Goal: Transaction & Acquisition: Download file/media

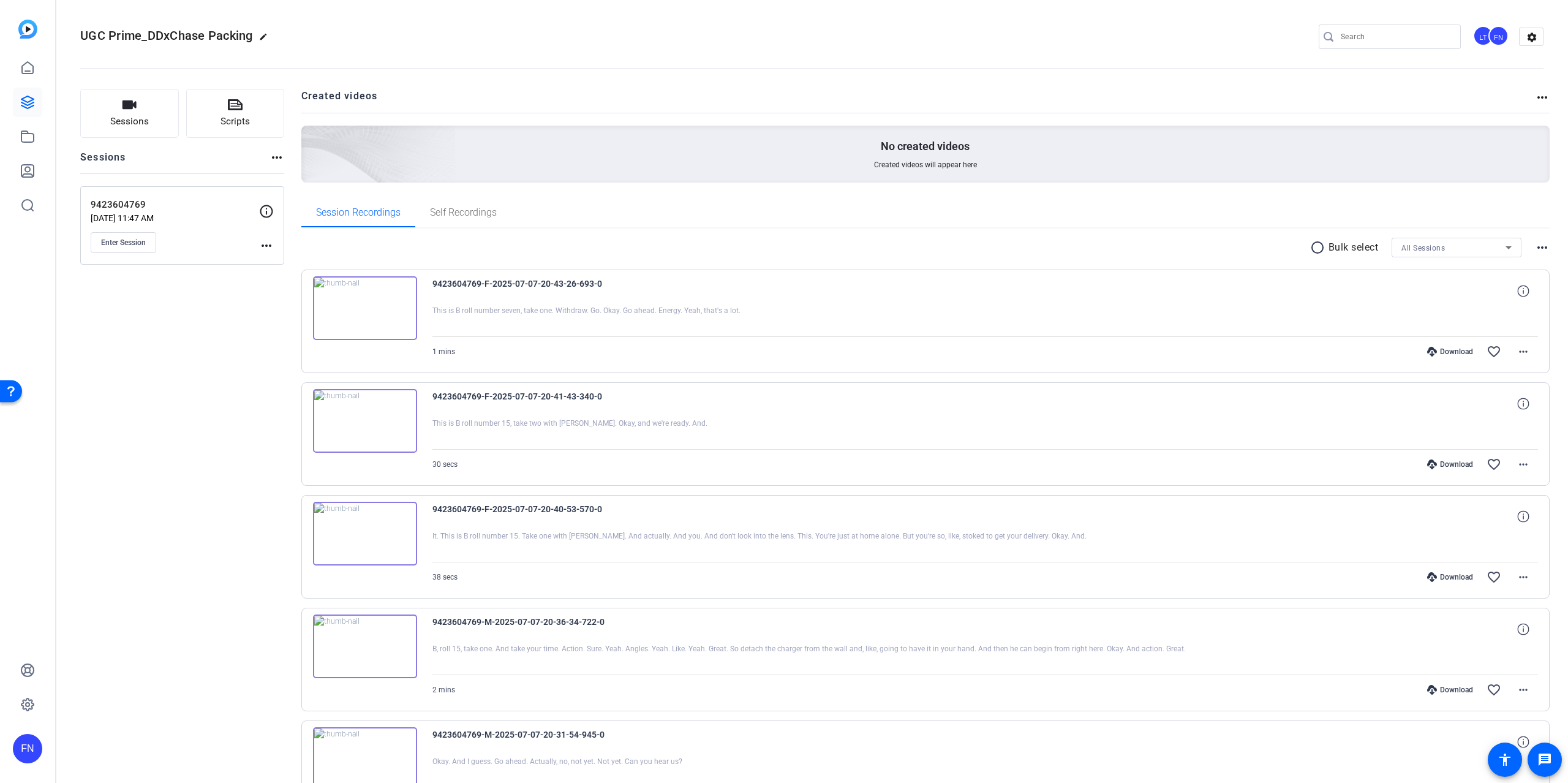
click at [42, 113] on div "FN" at bounding box center [27, 392] width 55 height 783
click at [27, 111] on link at bounding box center [27, 102] width 29 height 29
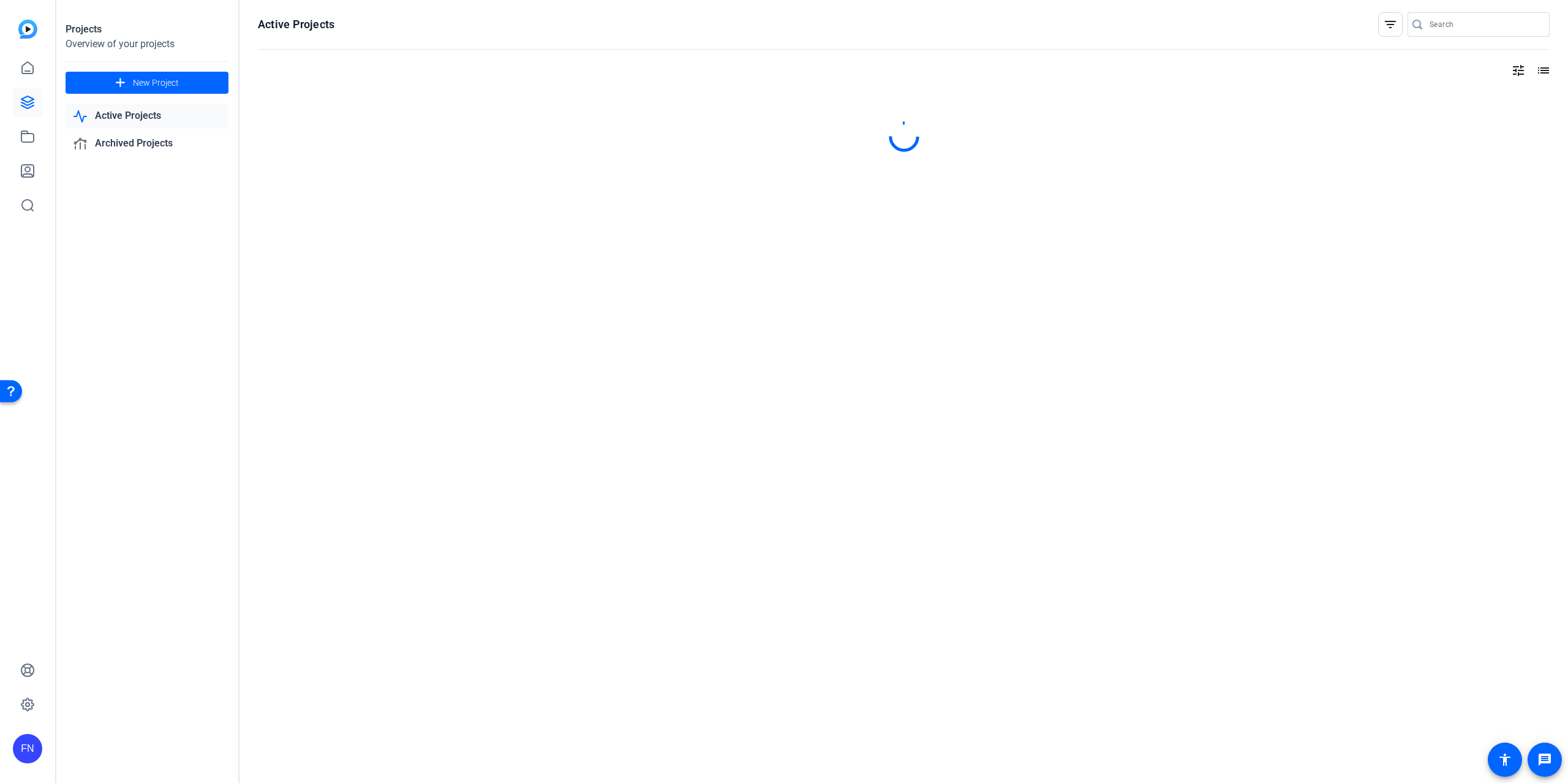
click at [131, 120] on link "Active Projects" at bounding box center [147, 115] width 163 height 25
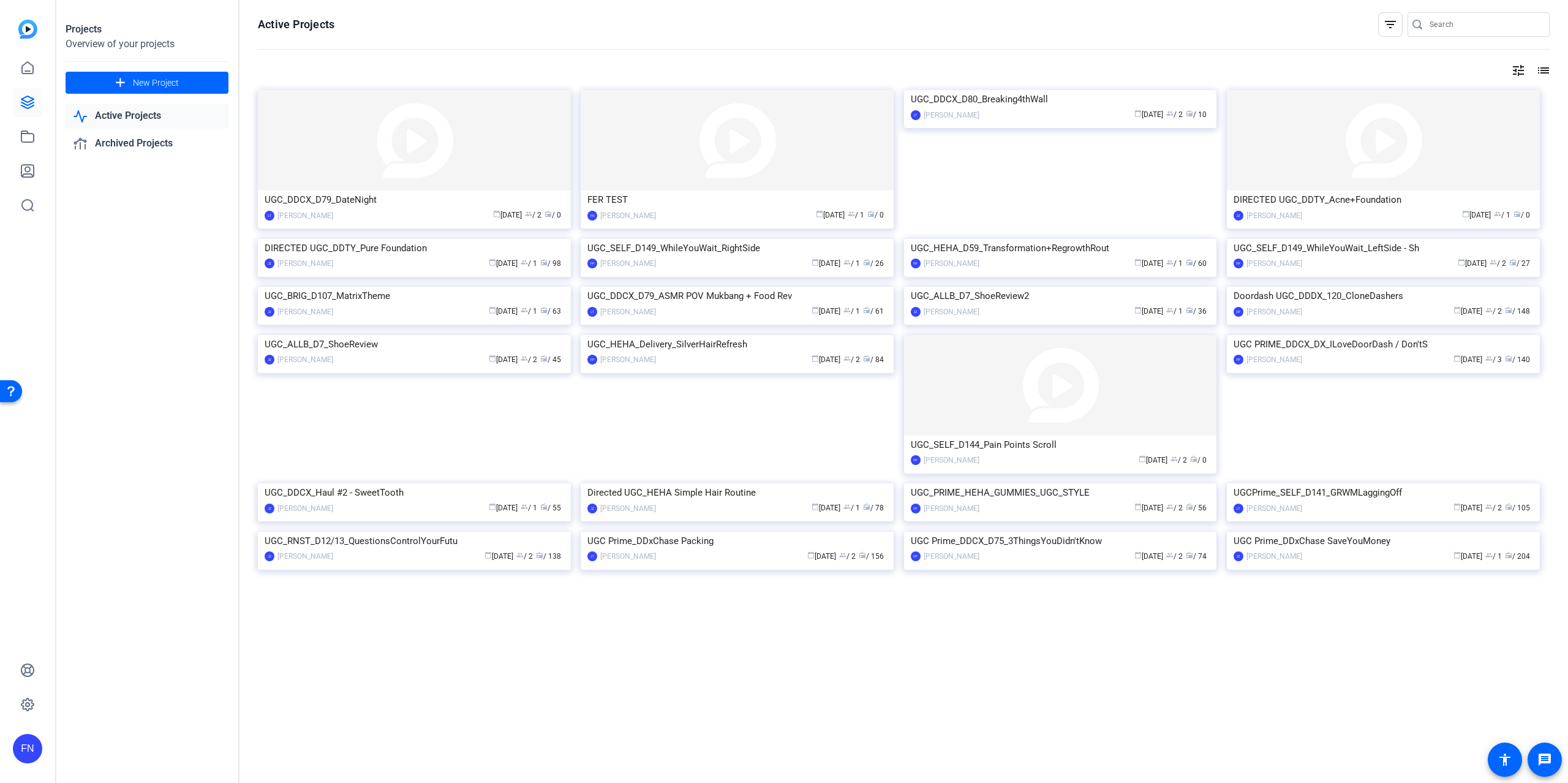
click at [431, 238] on img at bounding box center [415, 238] width 313 height 0
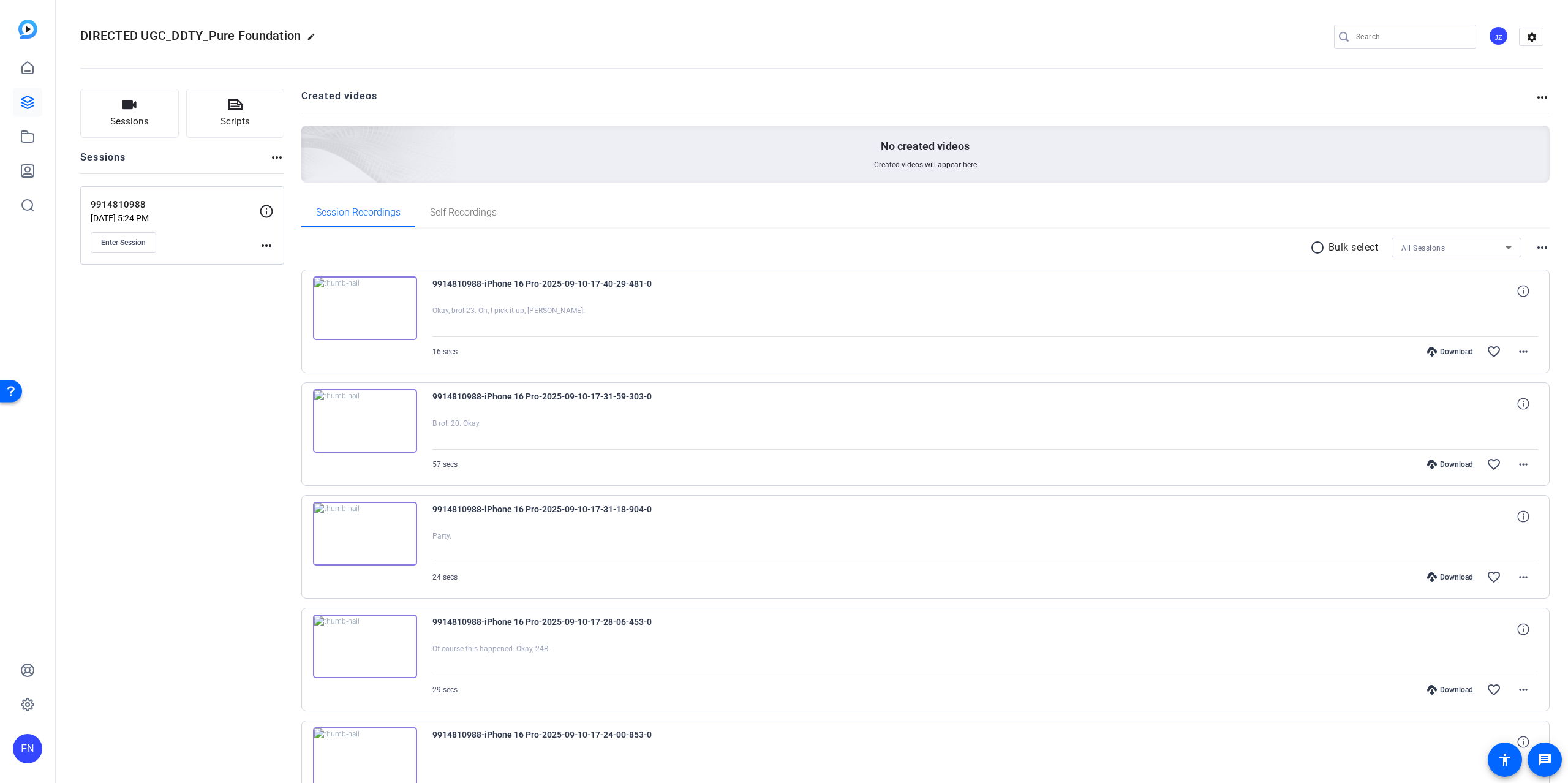
drag, startPoint x: 148, startPoint y: 206, endPoint x: 94, endPoint y: 210, distance: 54.1
click at [94, 210] on p "9914810988" at bounding box center [174, 204] width 168 height 14
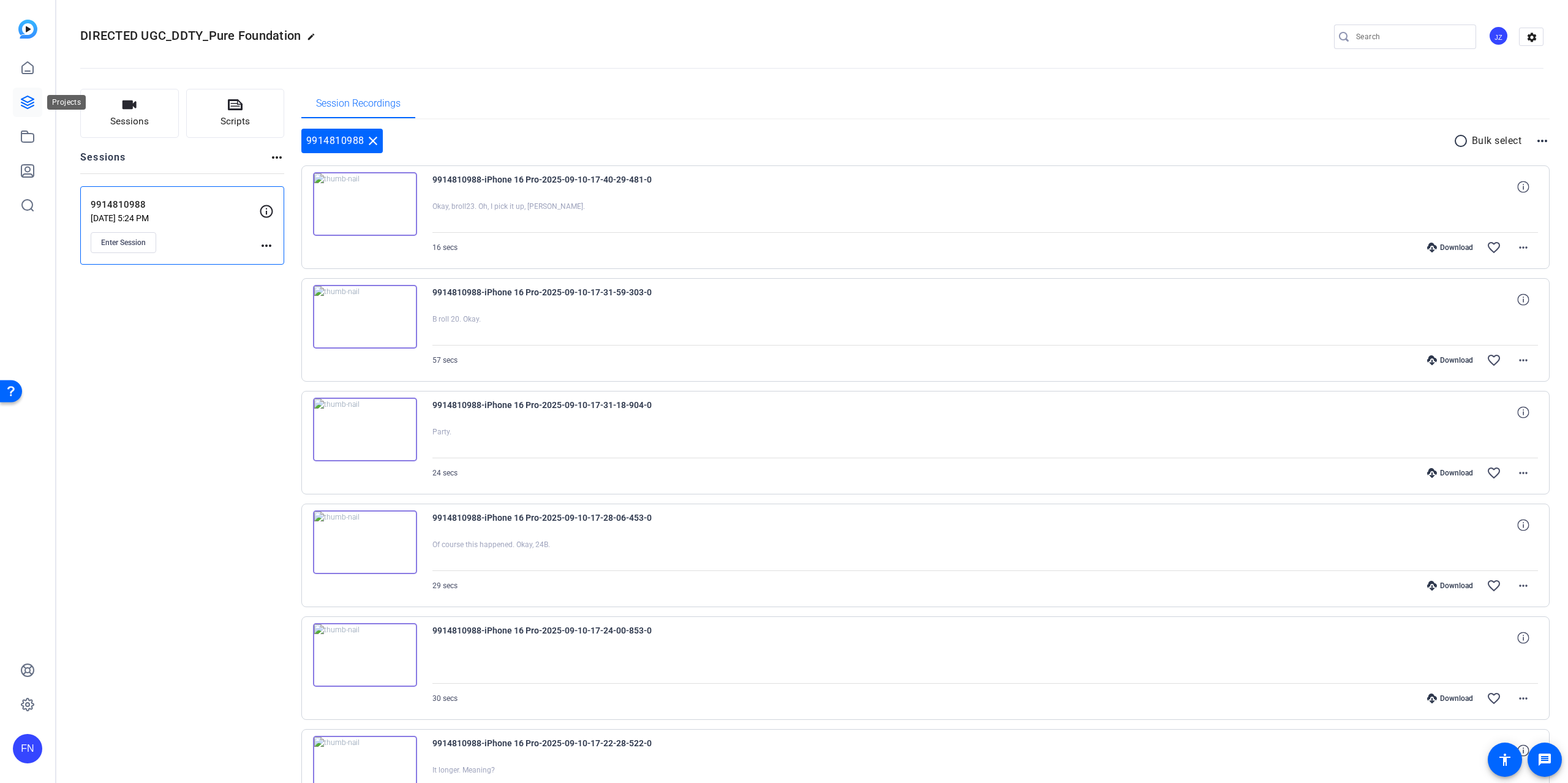
click at [21, 106] on icon at bounding box center [27, 102] width 15 height 15
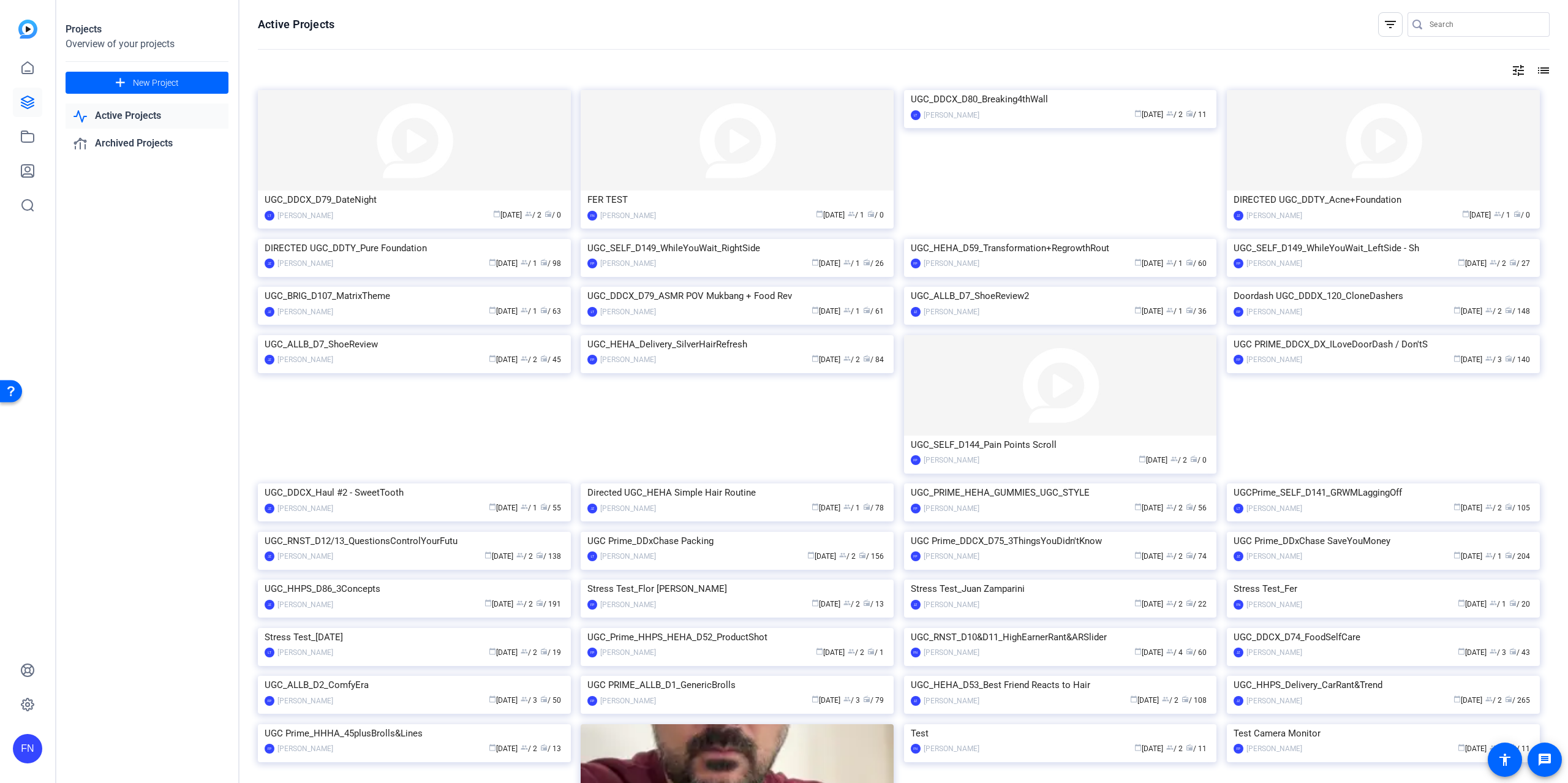
click at [407, 238] on img at bounding box center [415, 238] width 313 height 0
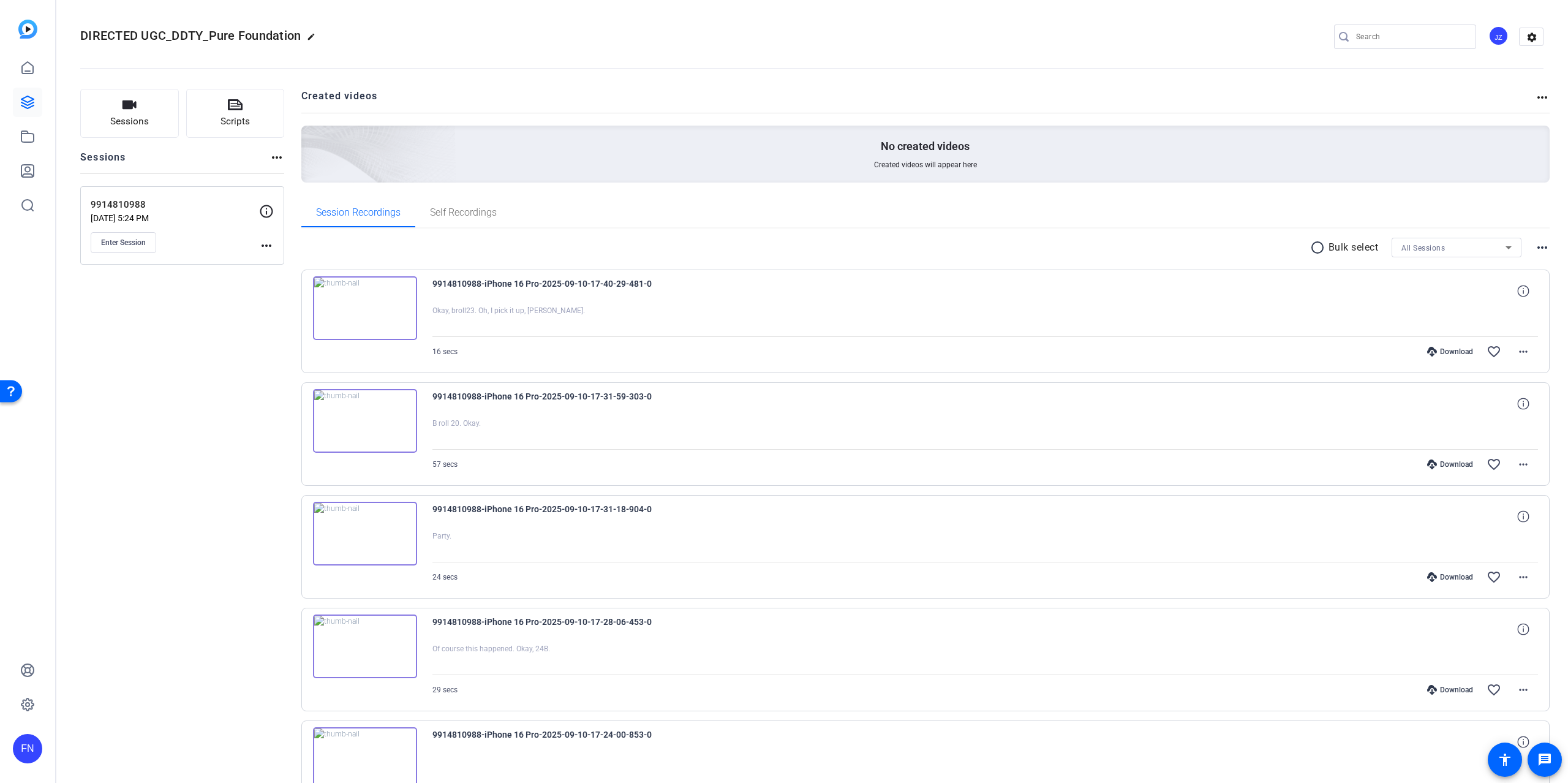
drag, startPoint x: 147, startPoint y: 207, endPoint x: 128, endPoint y: 204, distance: 19.2
click at [143, 206] on p "9914810988" at bounding box center [174, 204] width 168 height 14
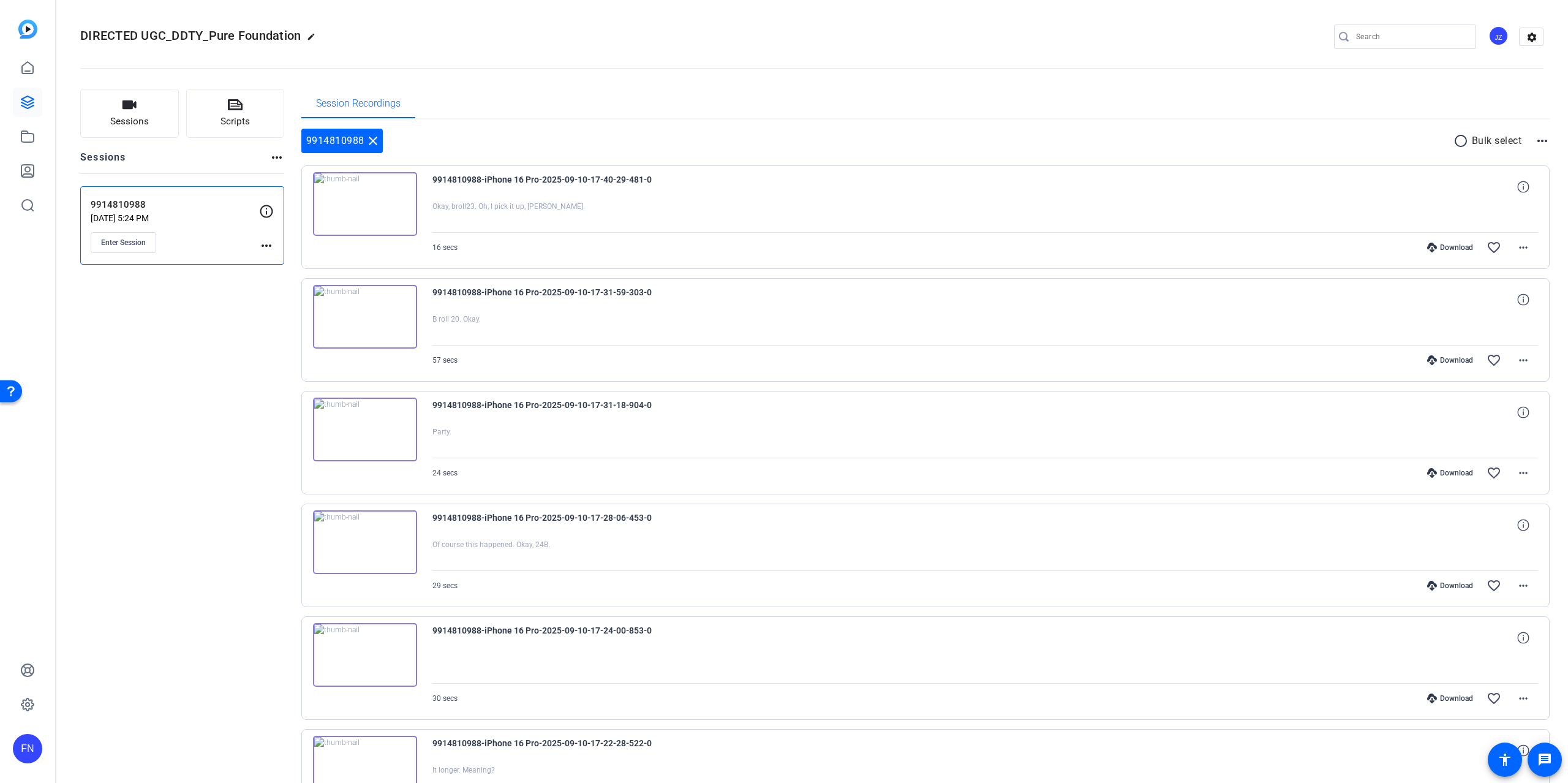
click at [187, 348] on div "Sessions Scripts Sessions more_horiz 9914810988 [DATE] 5:24 PM Enter Session mo…" at bounding box center [182, 716] width 204 height 1256
click at [488, 303] on span "9914810988-iPhone 16 Pro-2025-09-10-17-31-59-303-0" at bounding box center [545, 299] width 227 height 29
click at [494, 290] on span "9914810988-iPhone 16 Pro-2025-09-10-17-31-59-303-0" at bounding box center [545, 299] width 227 height 29
click at [939, 152] on div "9914810988 close radio_button_unchecked Bulk select more_horiz 9914810988-iPhon…" at bounding box center [926, 716] width 1249 height 1176
drag, startPoint x: 1453, startPoint y: 138, endPoint x: 1459, endPoint y: 152, distance: 15.2
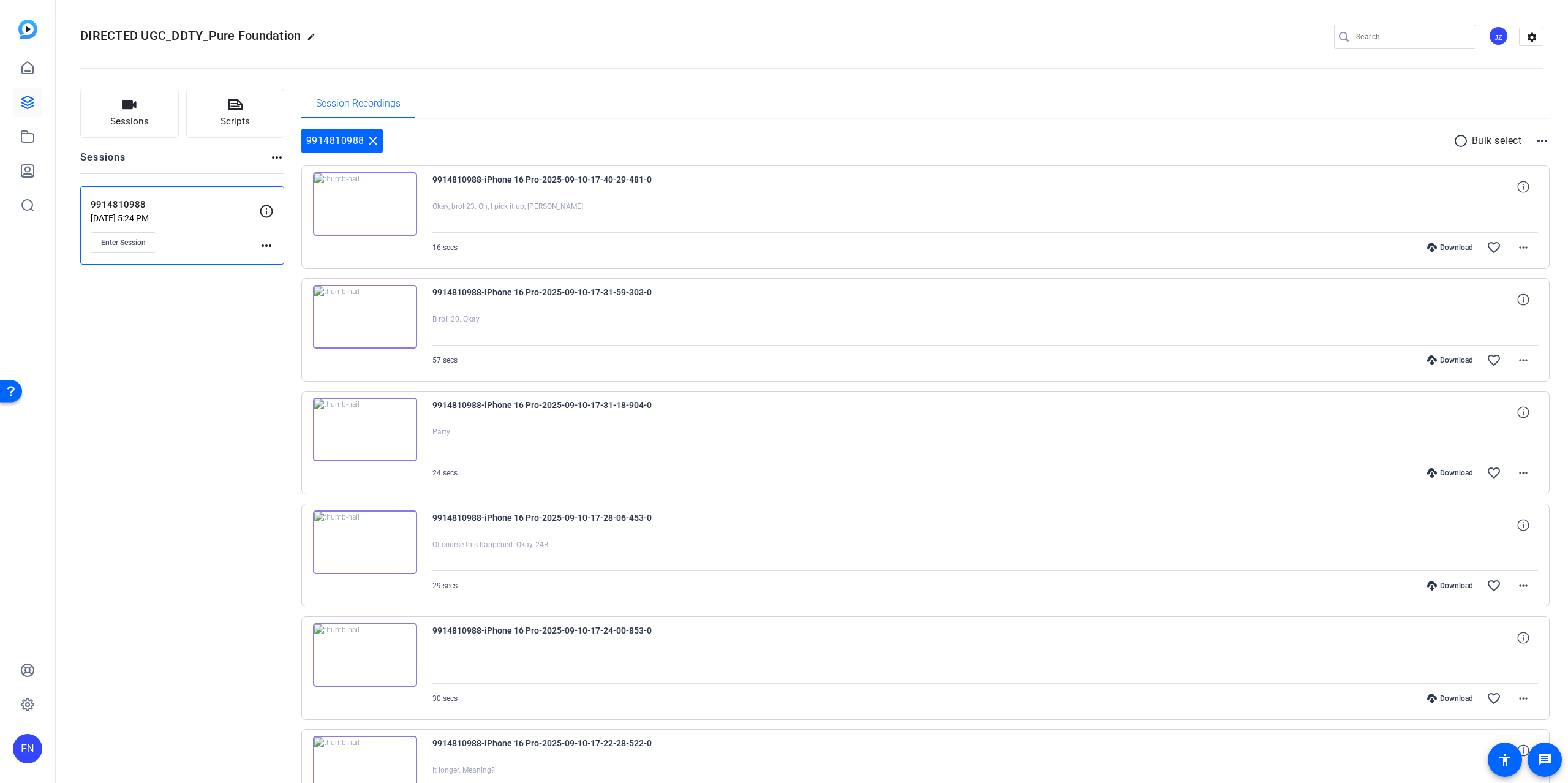
click at [939, 138] on mat-icon "radio_button_unchecked" at bounding box center [1462, 140] width 18 height 15
click at [939, 140] on icon at bounding box center [1503, 141] width 6 height 15
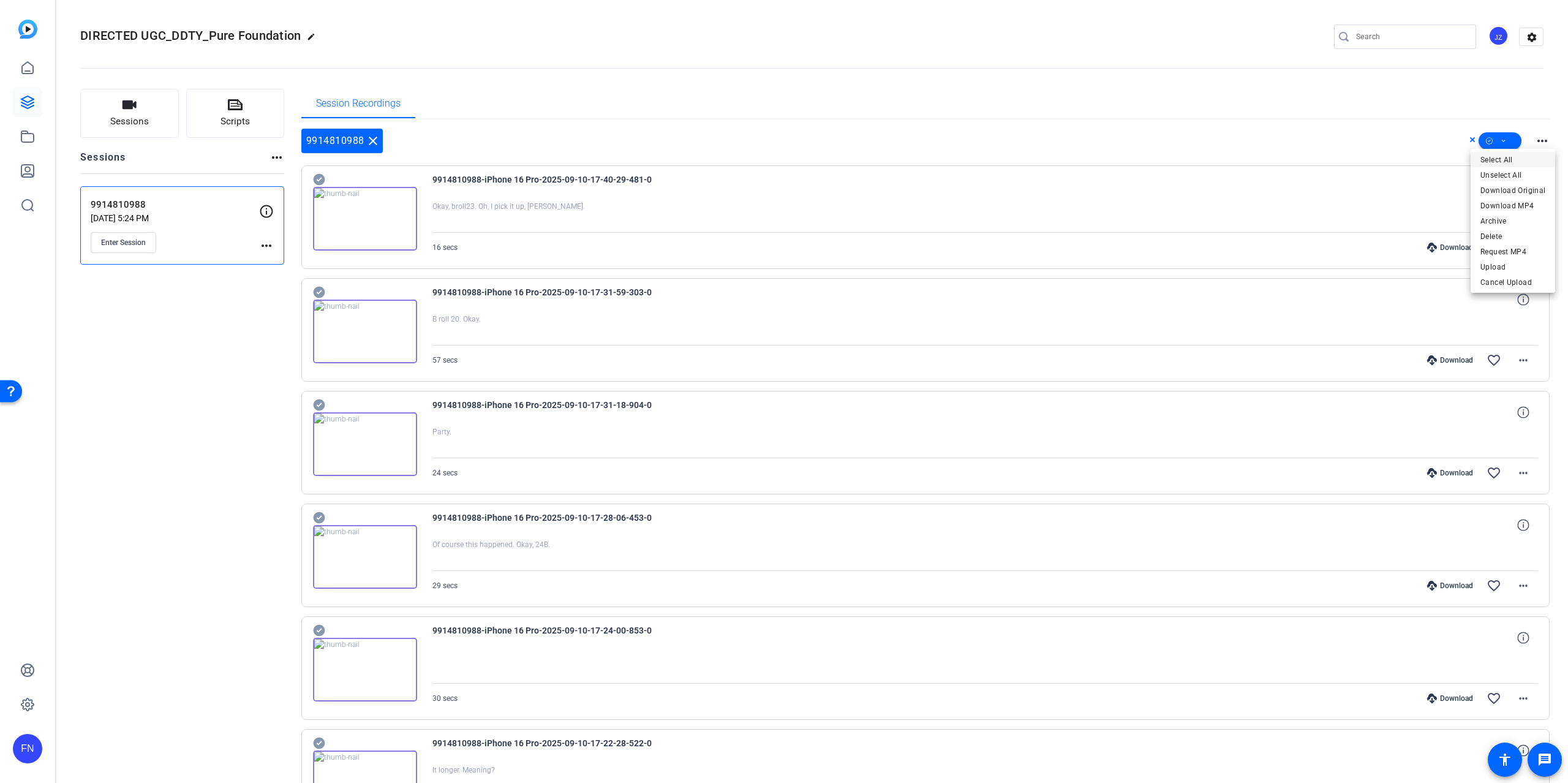
click at [939, 160] on span "Select All" at bounding box center [1513, 159] width 65 height 15
click at [939, 370] on div at bounding box center [784, 392] width 1568 height 783
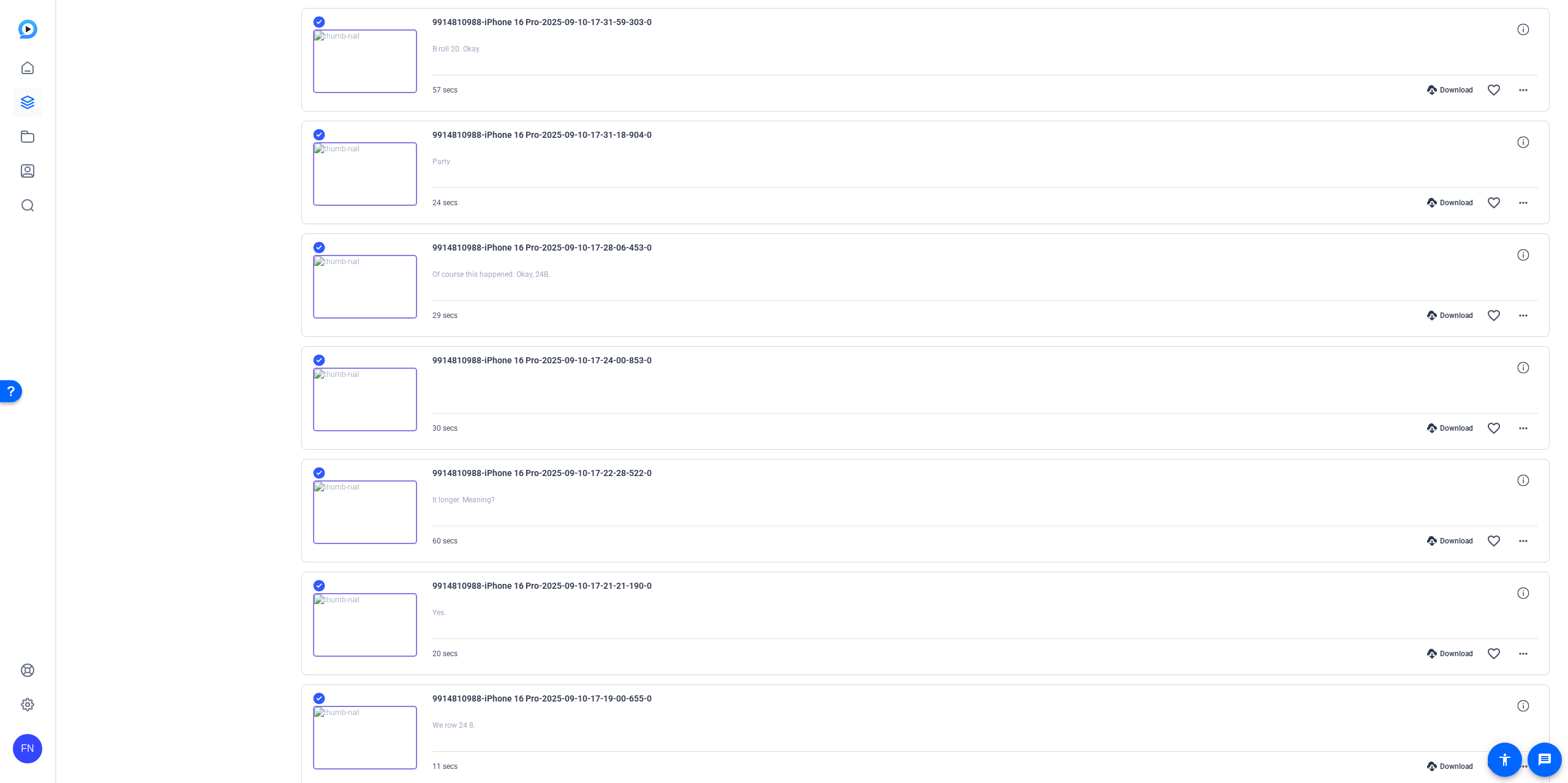
scroll to position [582, 0]
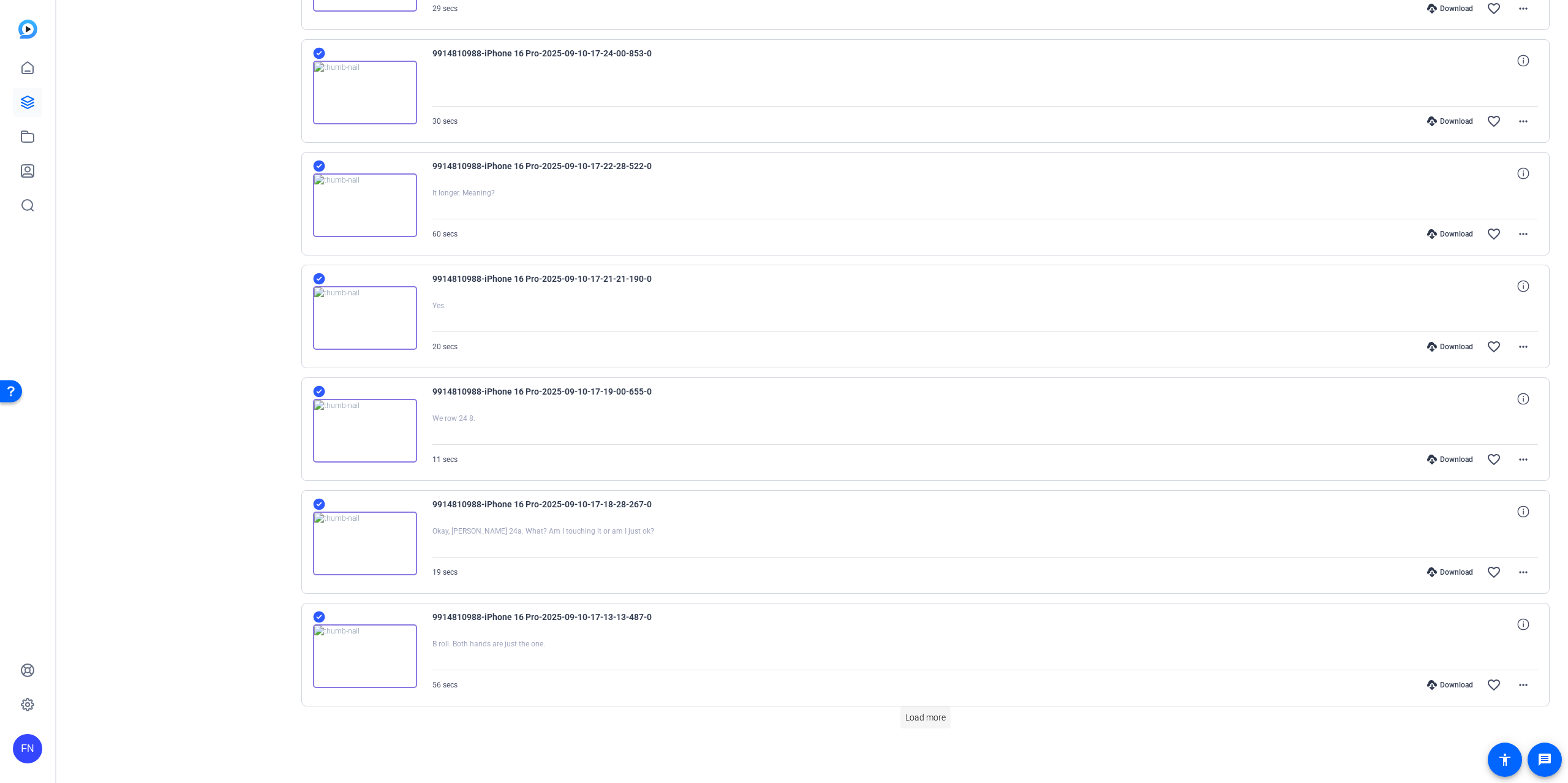
click at [912, 642] on span "Load more" at bounding box center [925, 717] width 40 height 13
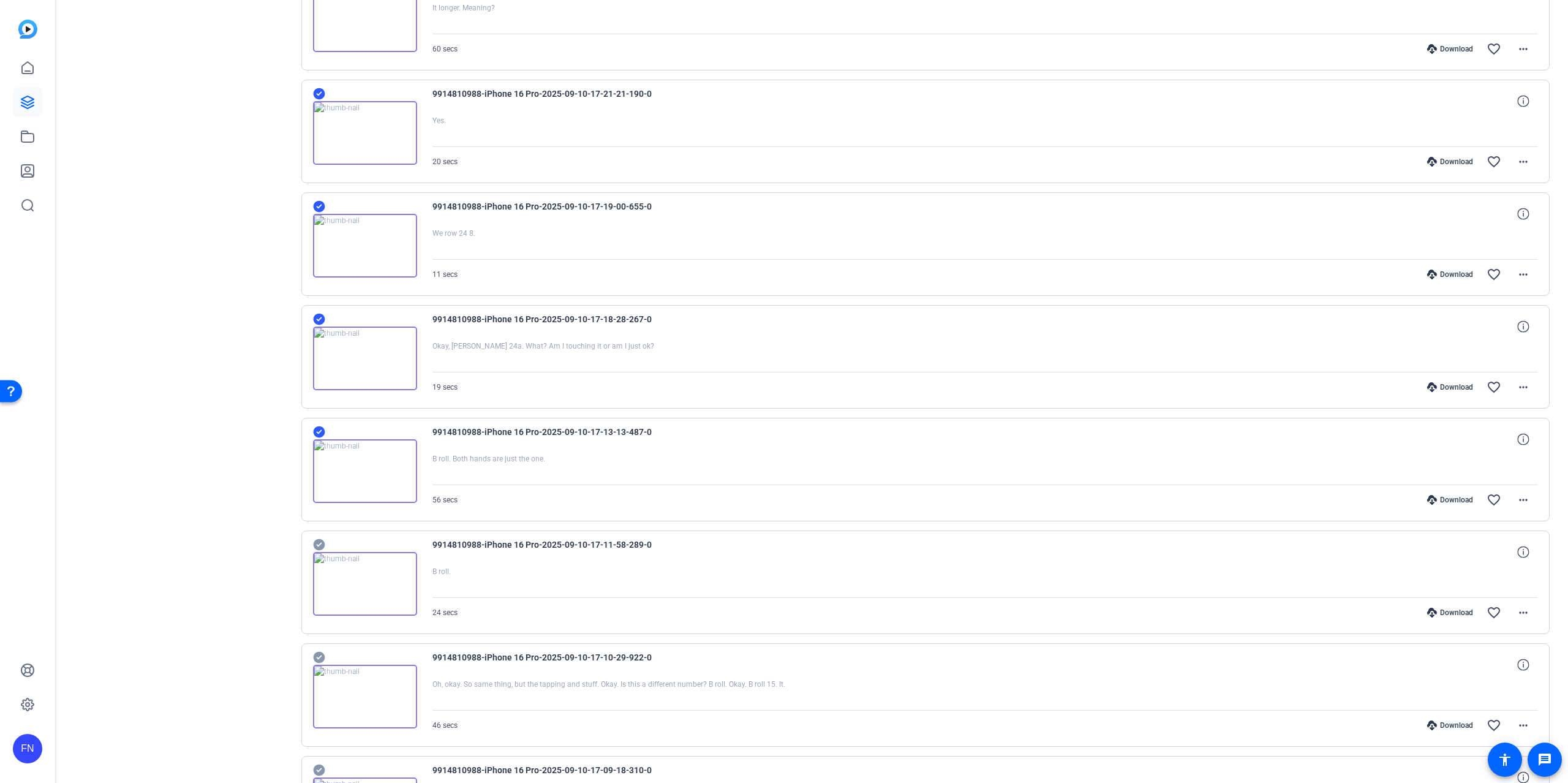
scroll to position [991, 0]
click at [320, 322] on icon at bounding box center [319, 316] width 12 height 12
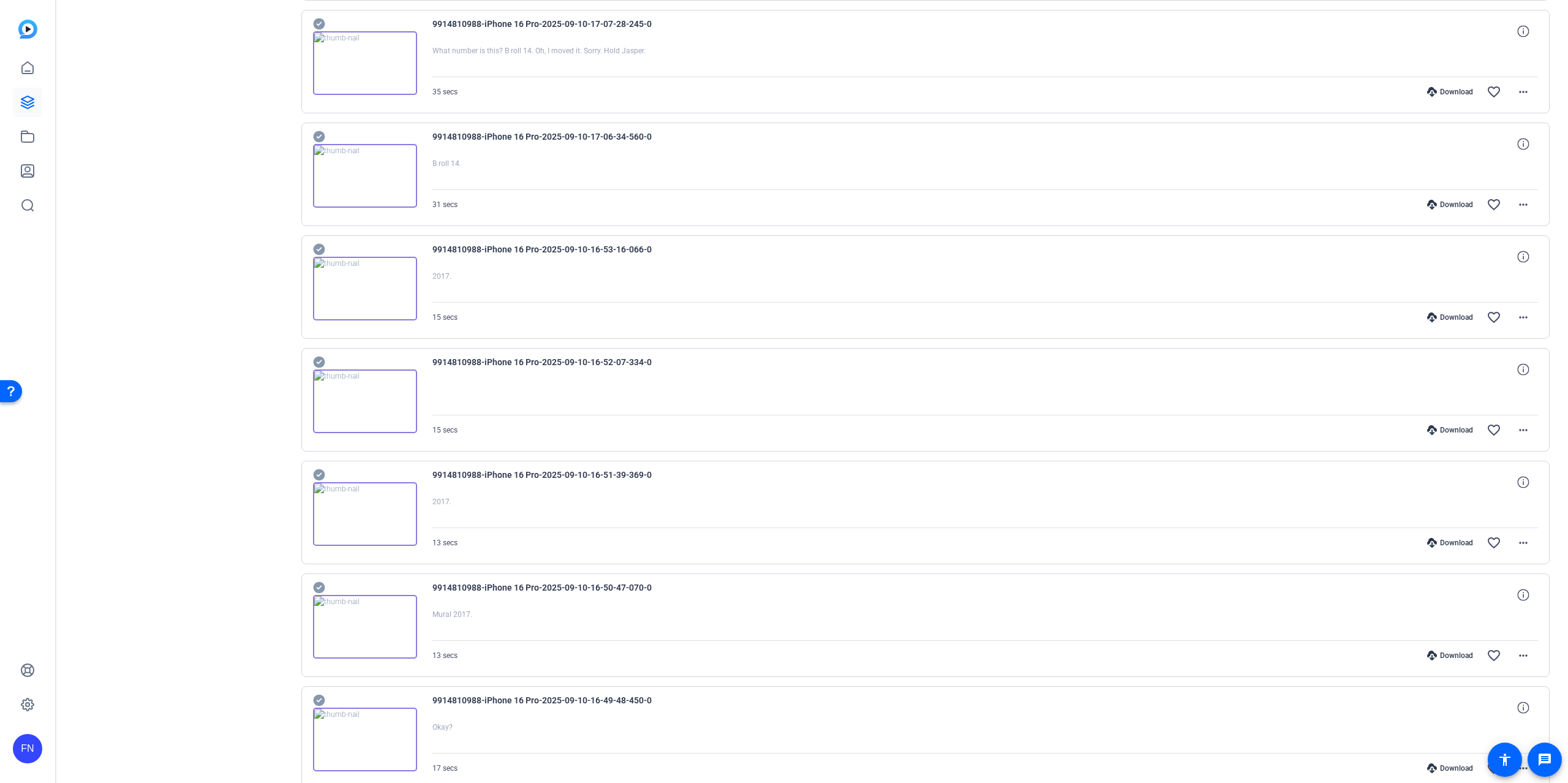
scroll to position [1716, 0]
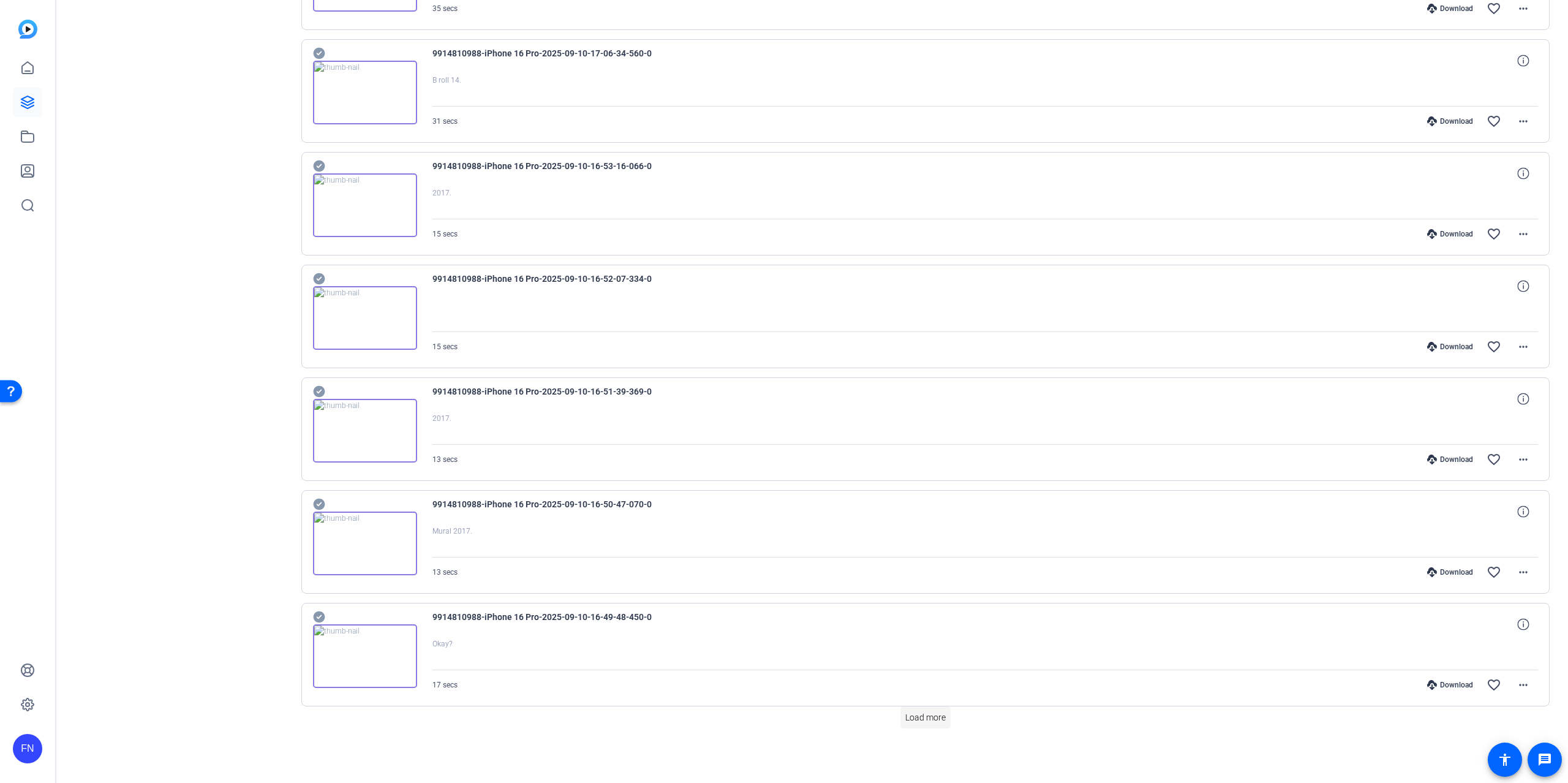
click at [915, 642] on span "Load more" at bounding box center [925, 717] width 40 height 13
click at [925, 642] on span "Load more" at bounding box center [925, 717] width 40 height 13
click at [925, 642] on span at bounding box center [925, 717] width 50 height 29
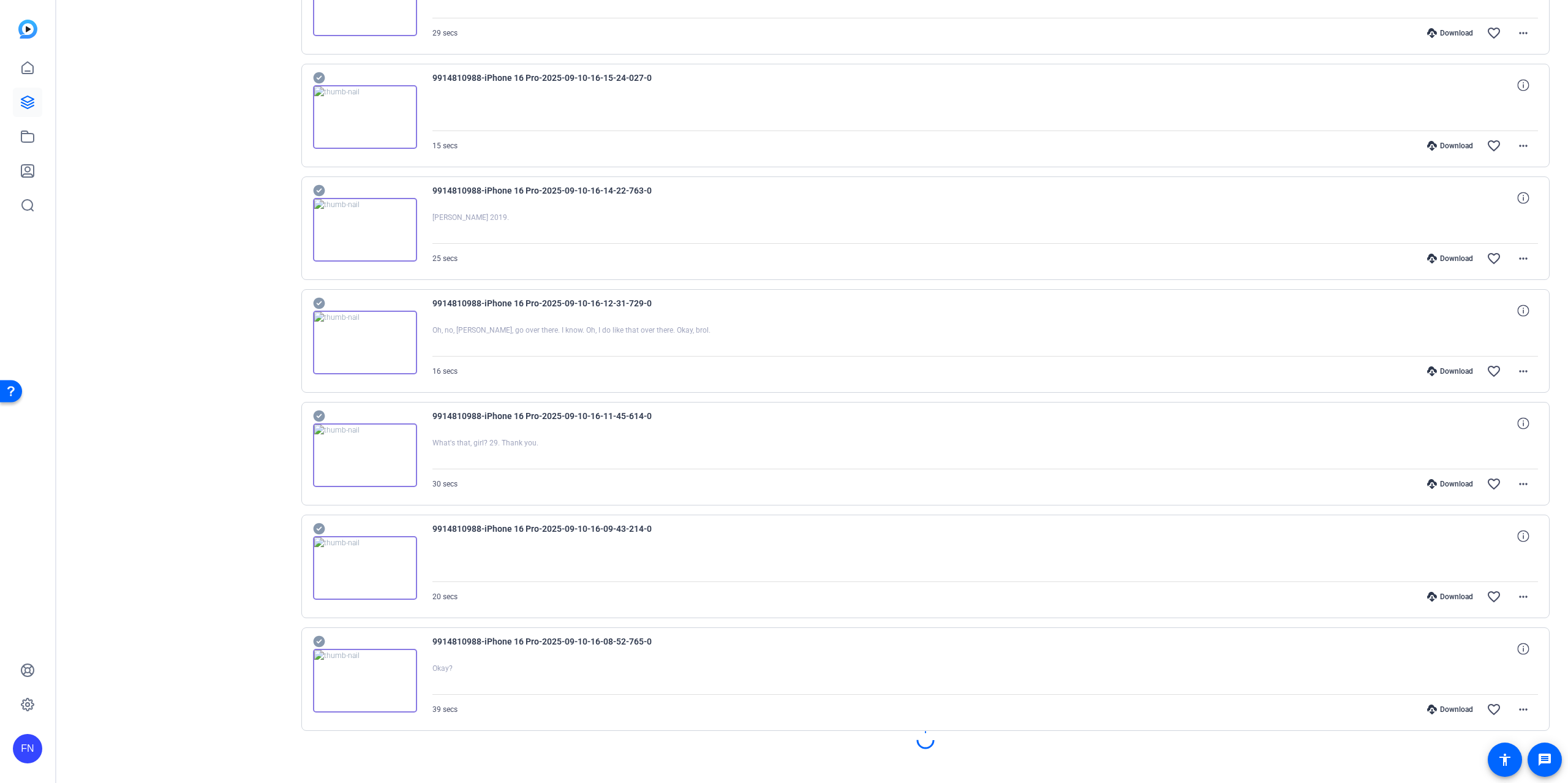
scroll to position [3977, 0]
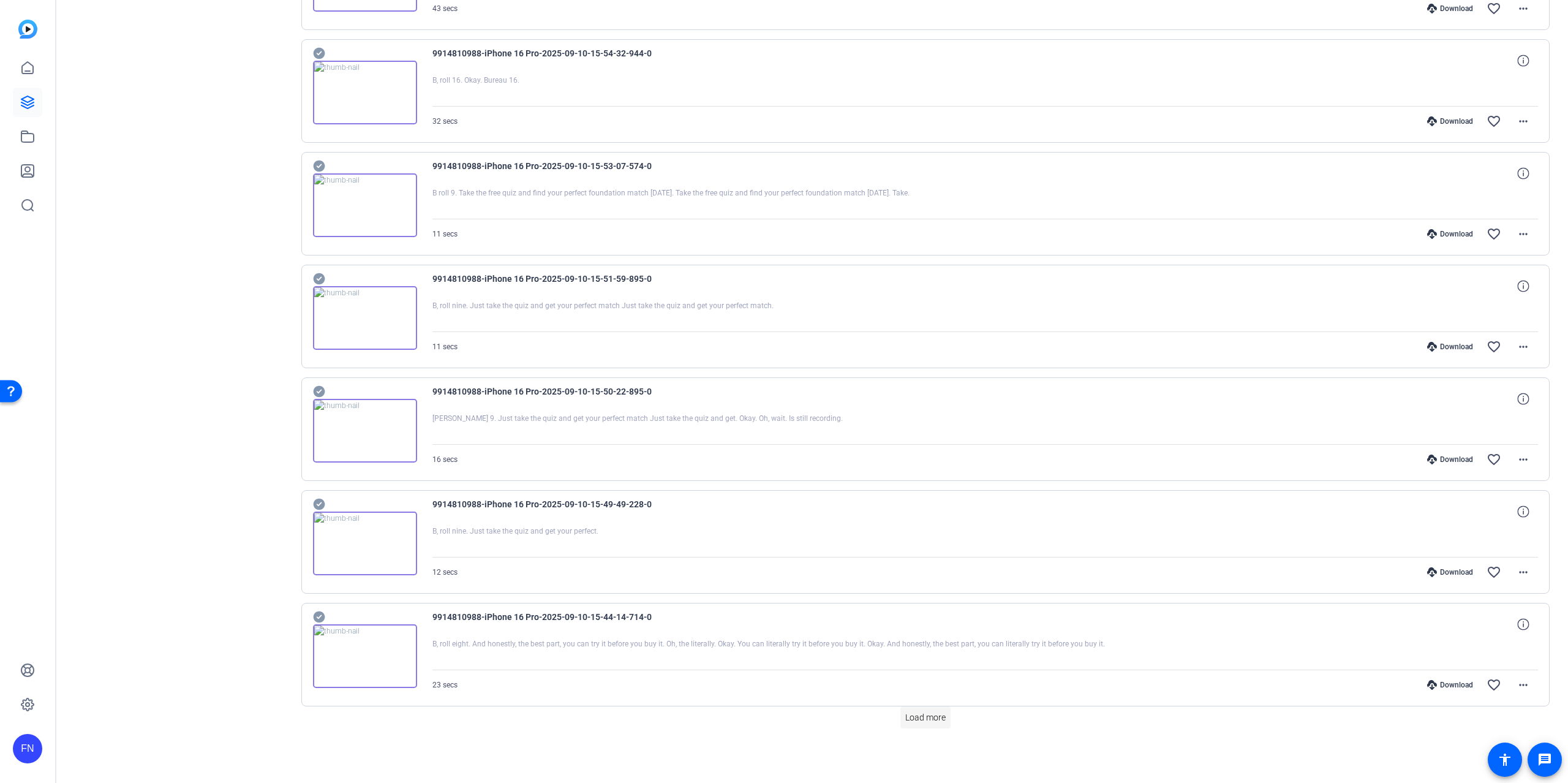
click at [928, 642] on span "Load more" at bounding box center [925, 717] width 40 height 13
click at [924, 642] on span "Load more" at bounding box center [925, 717] width 40 height 13
click at [905, 642] on span "Load more" at bounding box center [925, 717] width 40 height 13
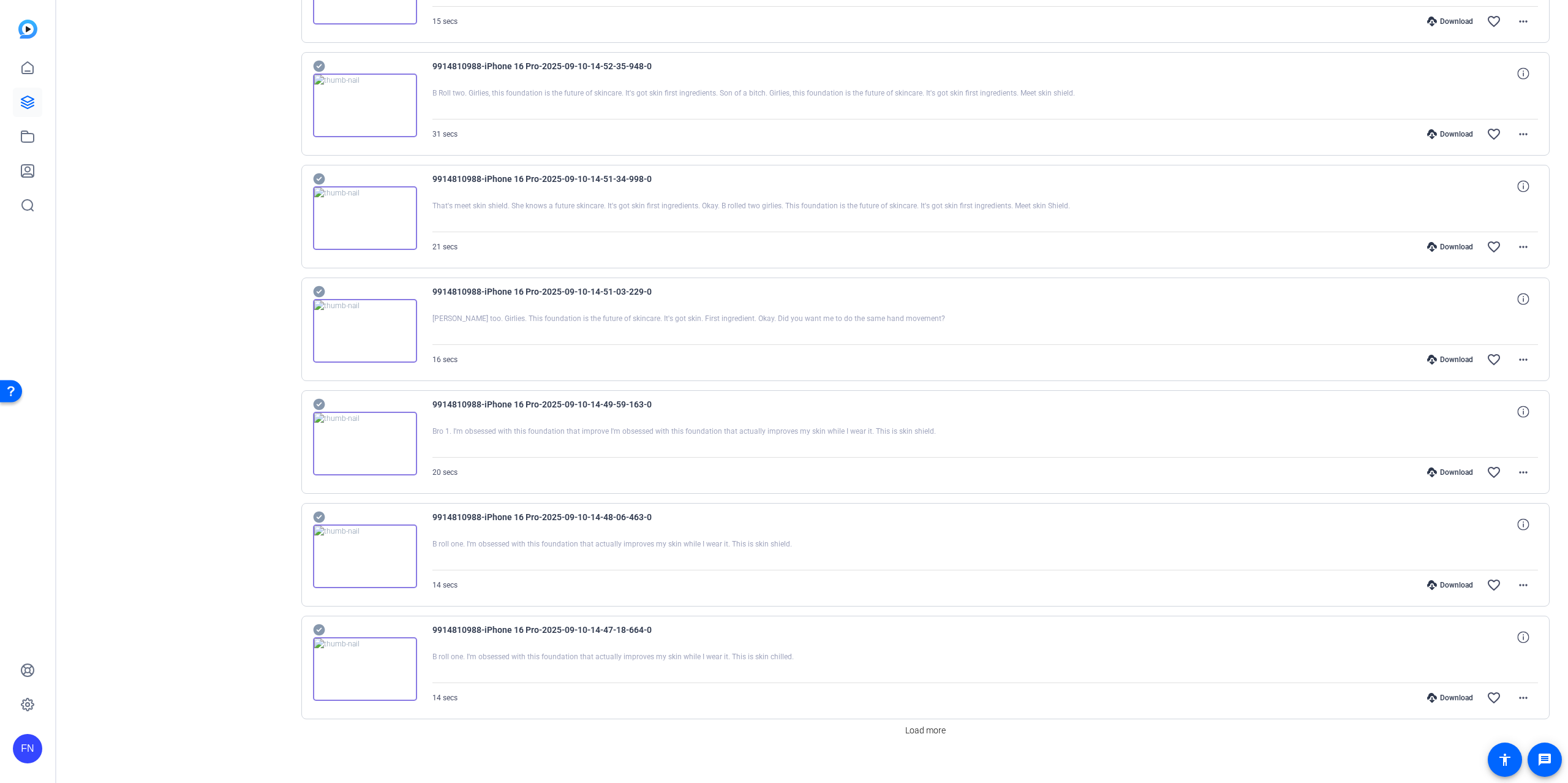
scroll to position [8514, 0]
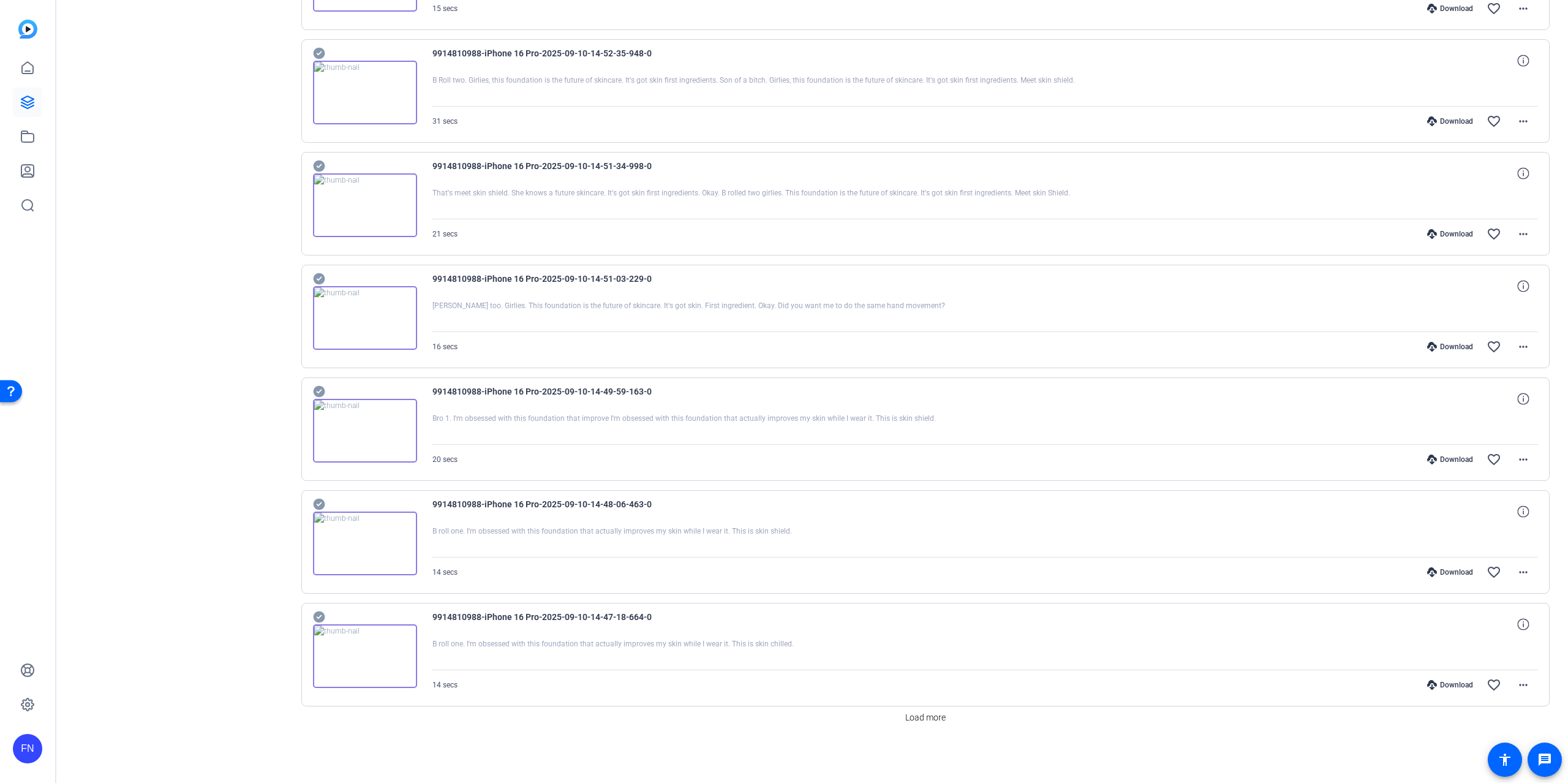
click at [939, 642] on div "Load more" at bounding box center [926, 717] width 1249 height 22
click at [926, 642] on span "Load more" at bounding box center [925, 717] width 40 height 13
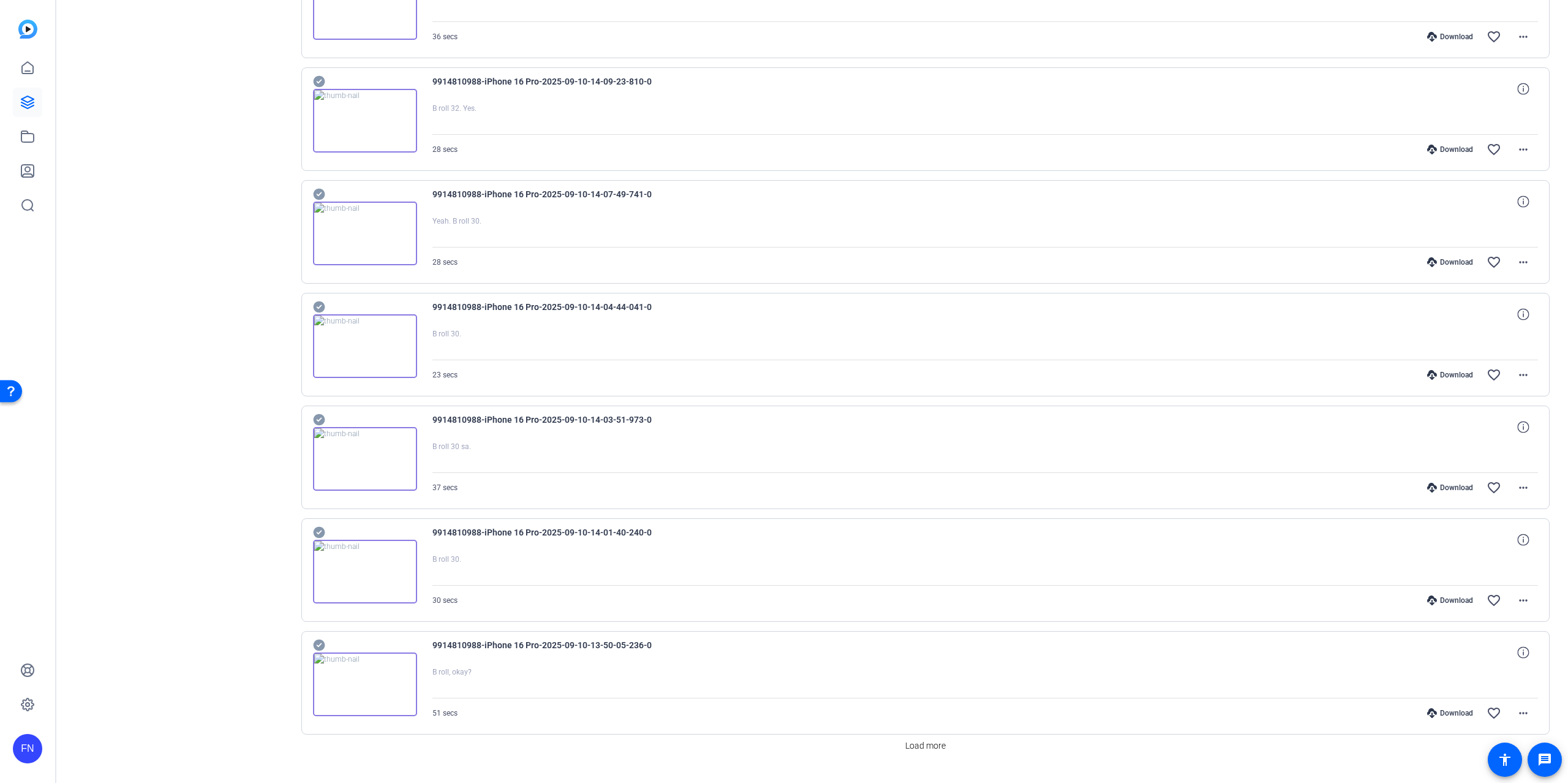
scroll to position [9646, 0]
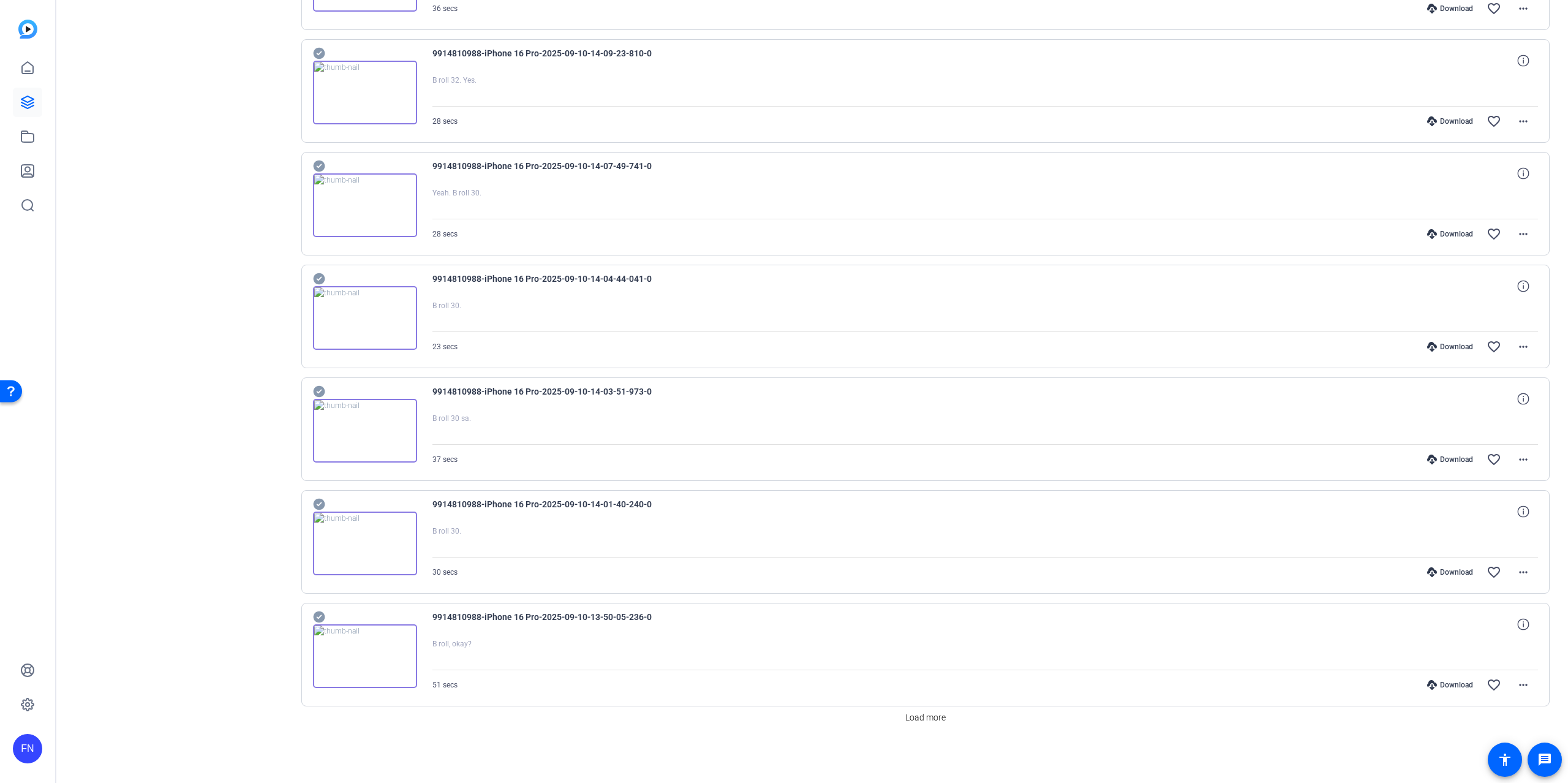
drag, startPoint x: 895, startPoint y: 724, endPoint x: 954, endPoint y: 713, distance: 60.0
click at [896, 642] on div "Load more" at bounding box center [926, 717] width 1249 height 22
click at [937, 642] on span "Load more" at bounding box center [925, 717] width 40 height 13
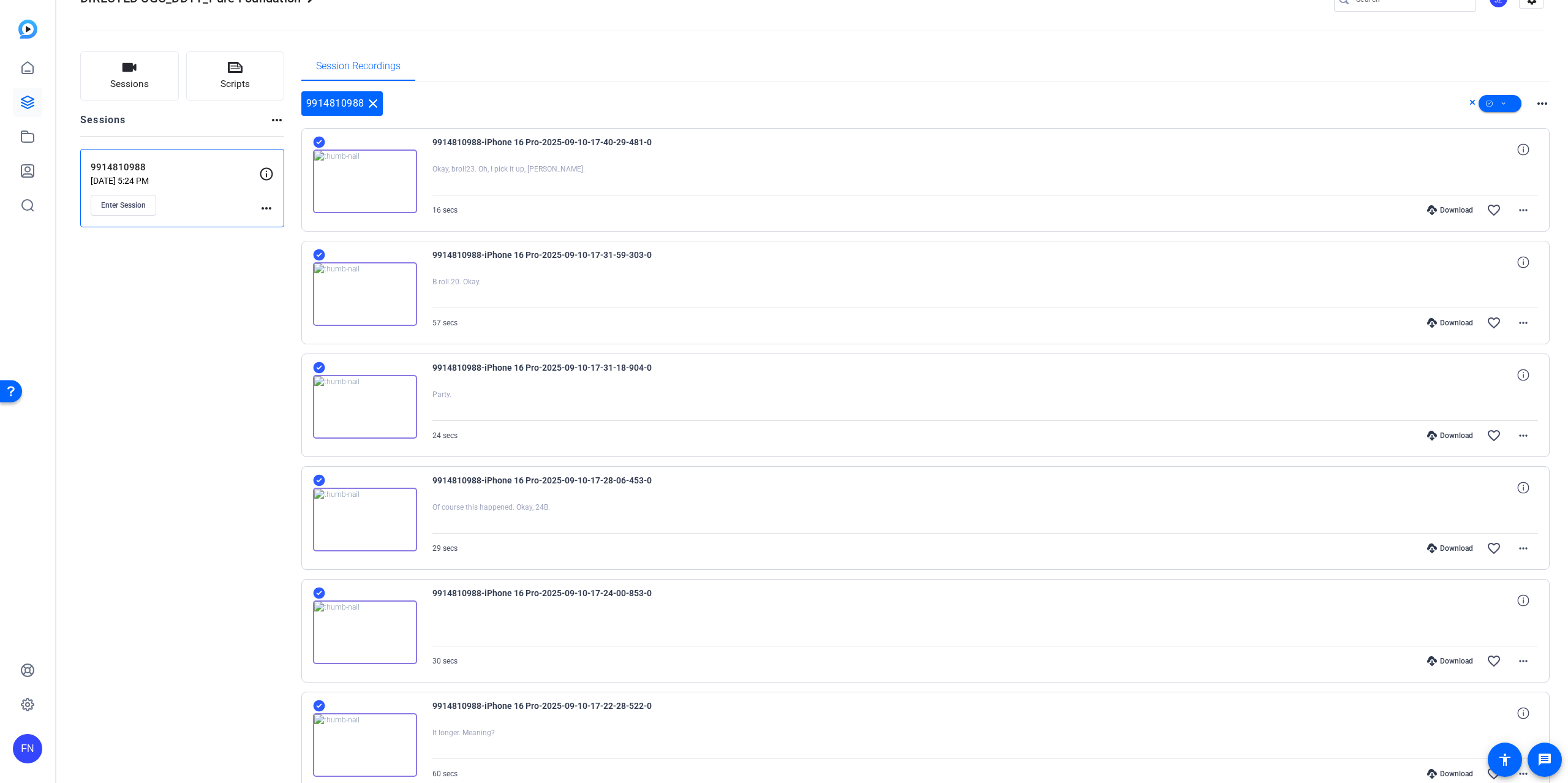
scroll to position [0, 0]
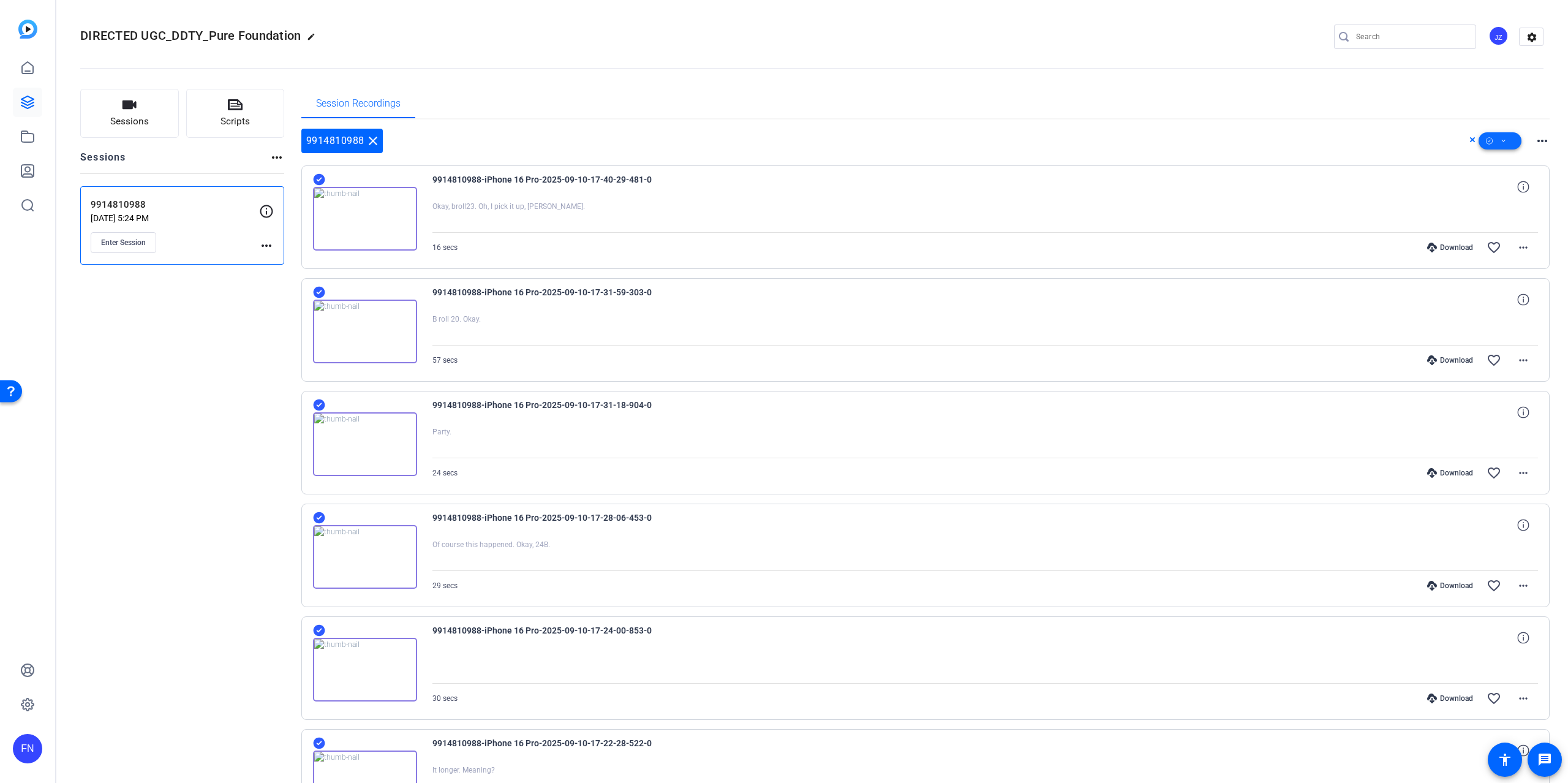
click at [939, 144] on span at bounding box center [1500, 141] width 43 height 29
click at [939, 162] on span "Select All" at bounding box center [1513, 159] width 65 height 15
click at [939, 197] on span "Download Original" at bounding box center [1513, 190] width 65 height 15
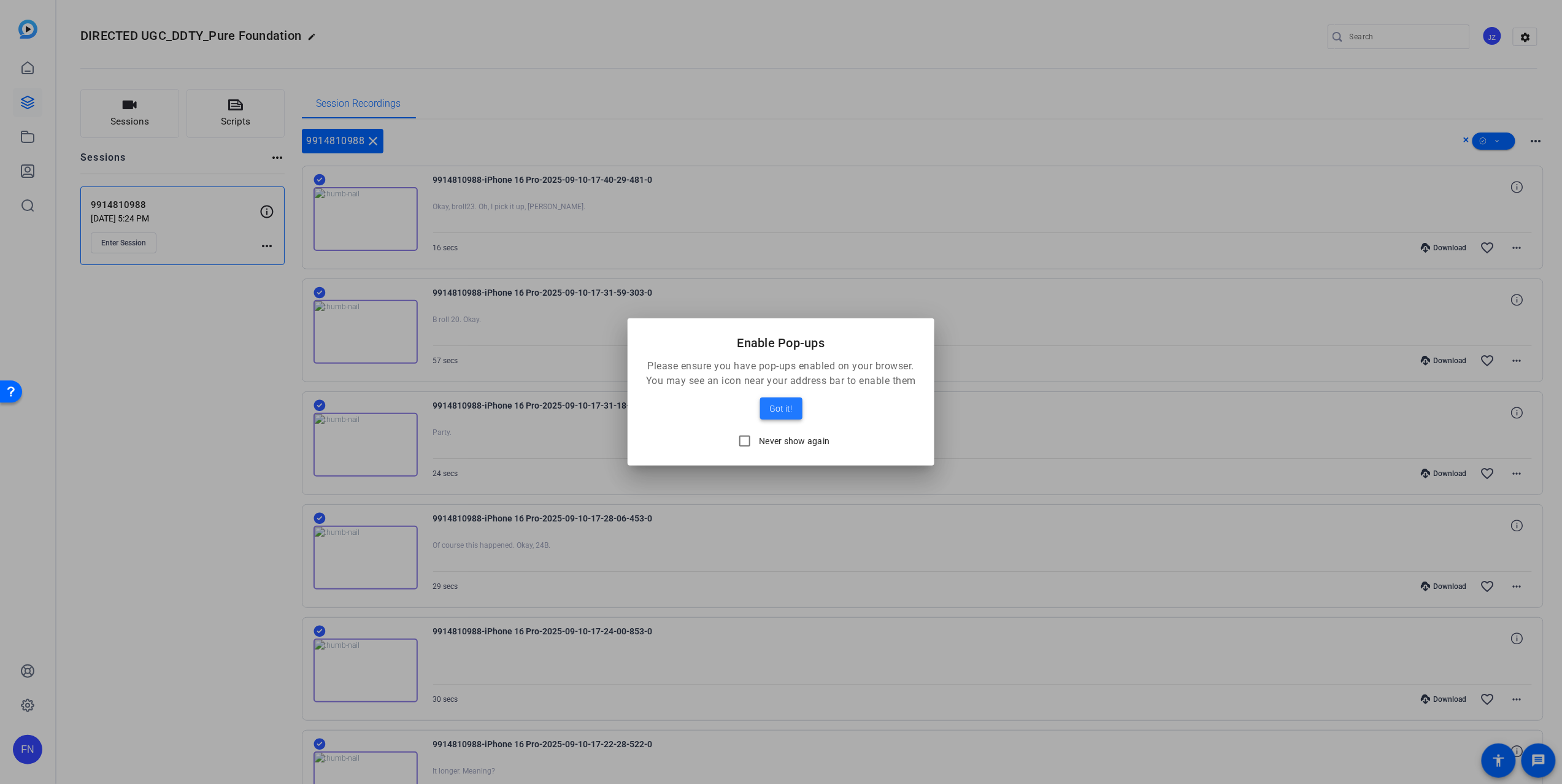
click at [789, 408] on span "Got it!" at bounding box center [781, 408] width 23 height 15
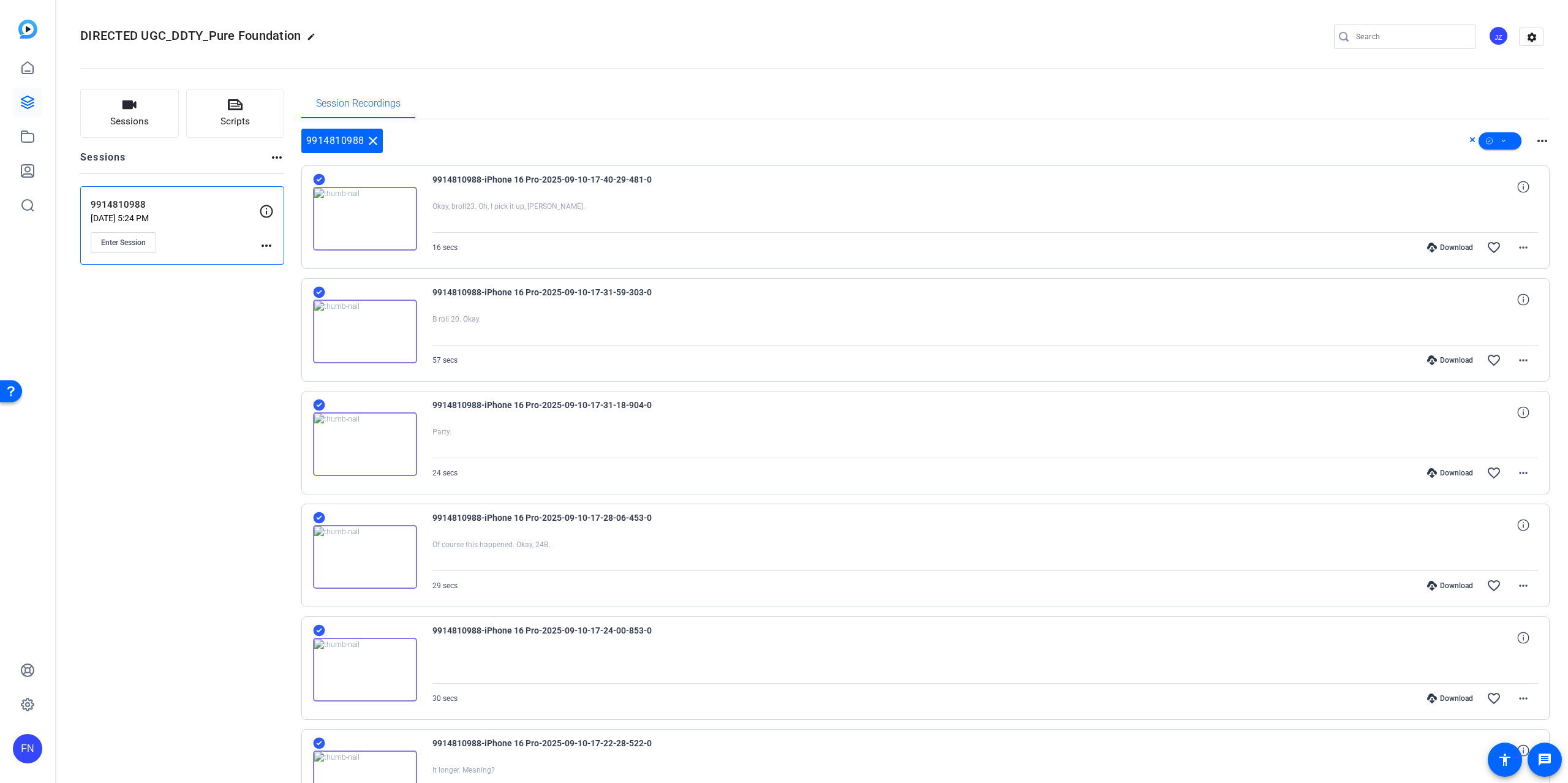
click at [939, 145] on mat-icon "more_horiz" at bounding box center [1542, 140] width 15 height 15
click at [672, 594] on div at bounding box center [784, 392] width 1568 height 783
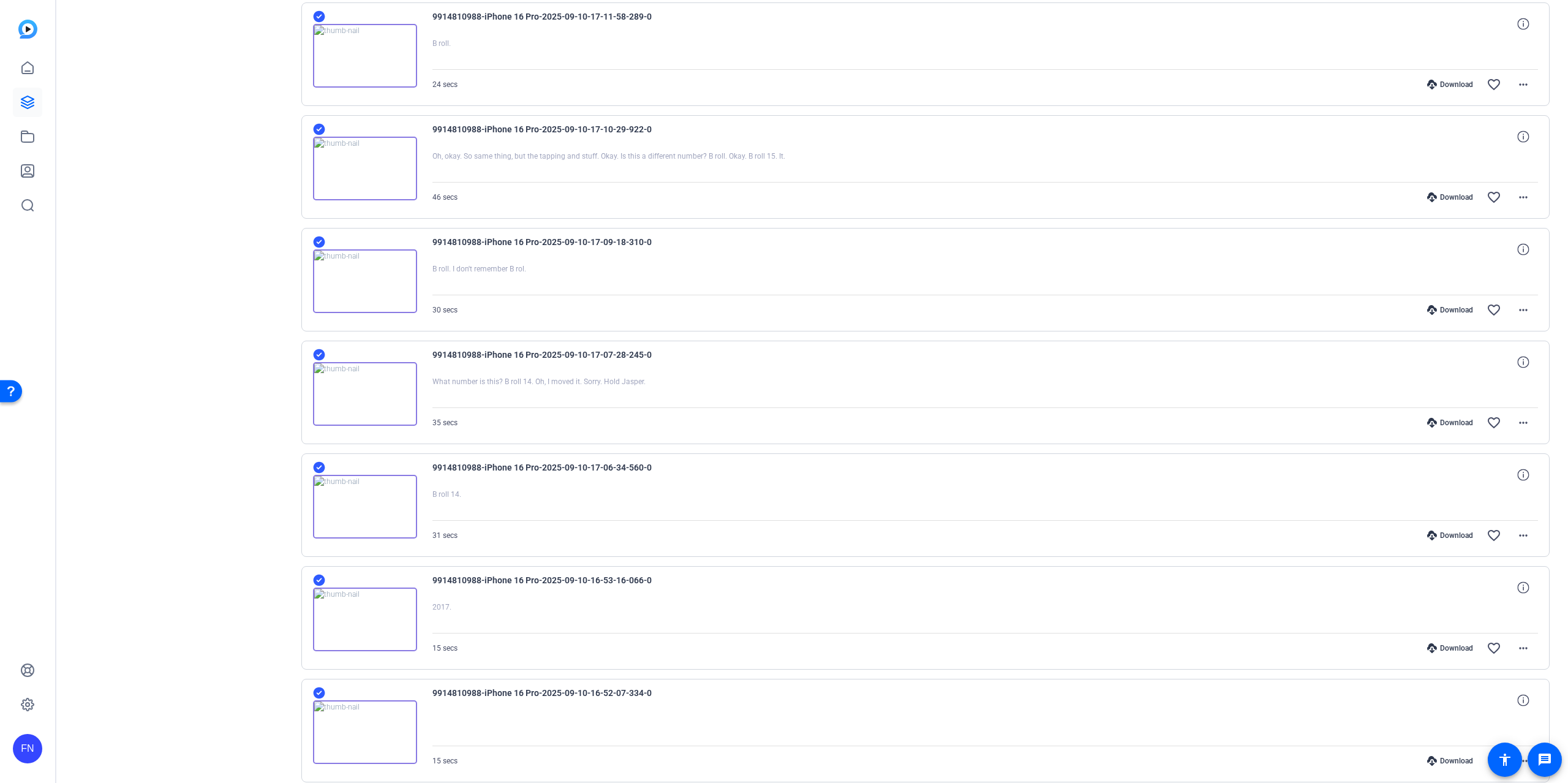
scroll to position [1388, 0]
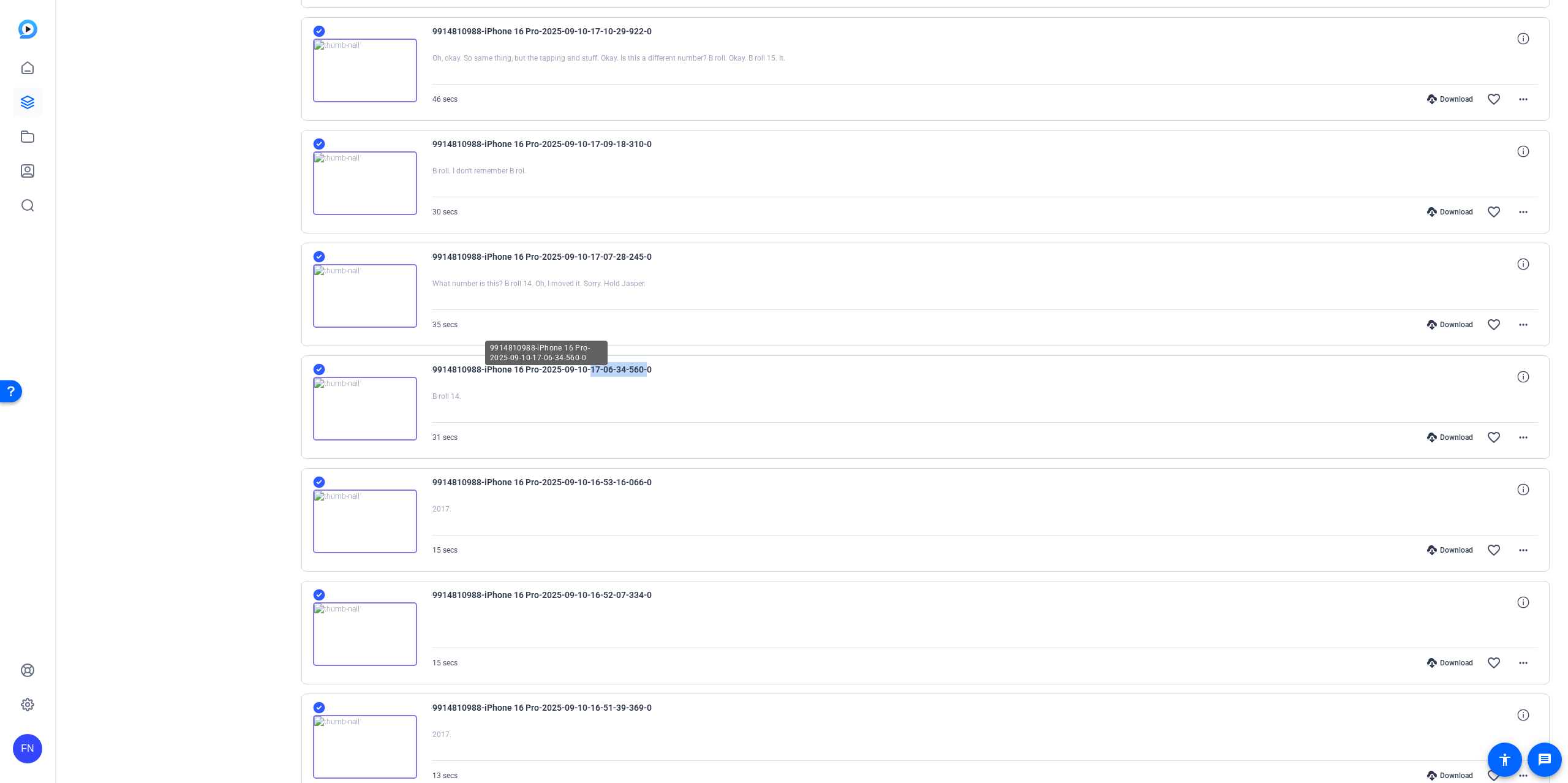
drag, startPoint x: 598, startPoint y: 375, endPoint x: 840, endPoint y: 462, distance: 257.2
click at [647, 375] on span "9914810988-iPhone 16 Pro-2025-09-10-17-06-34-560-0" at bounding box center [545, 376] width 227 height 29
drag, startPoint x: 669, startPoint y: 483, endPoint x: 623, endPoint y: 532, distance: 67.2
click at [564, 483] on div "9914810988-iPhone 16 Pro-2025-09-10-16-53-16-066-0" at bounding box center [986, 489] width 1106 height 29
click at [595, 496] on span "9914810988-iPhone 16 Pro-2025-09-10-16-53-16-066-0" at bounding box center [545, 489] width 227 height 29
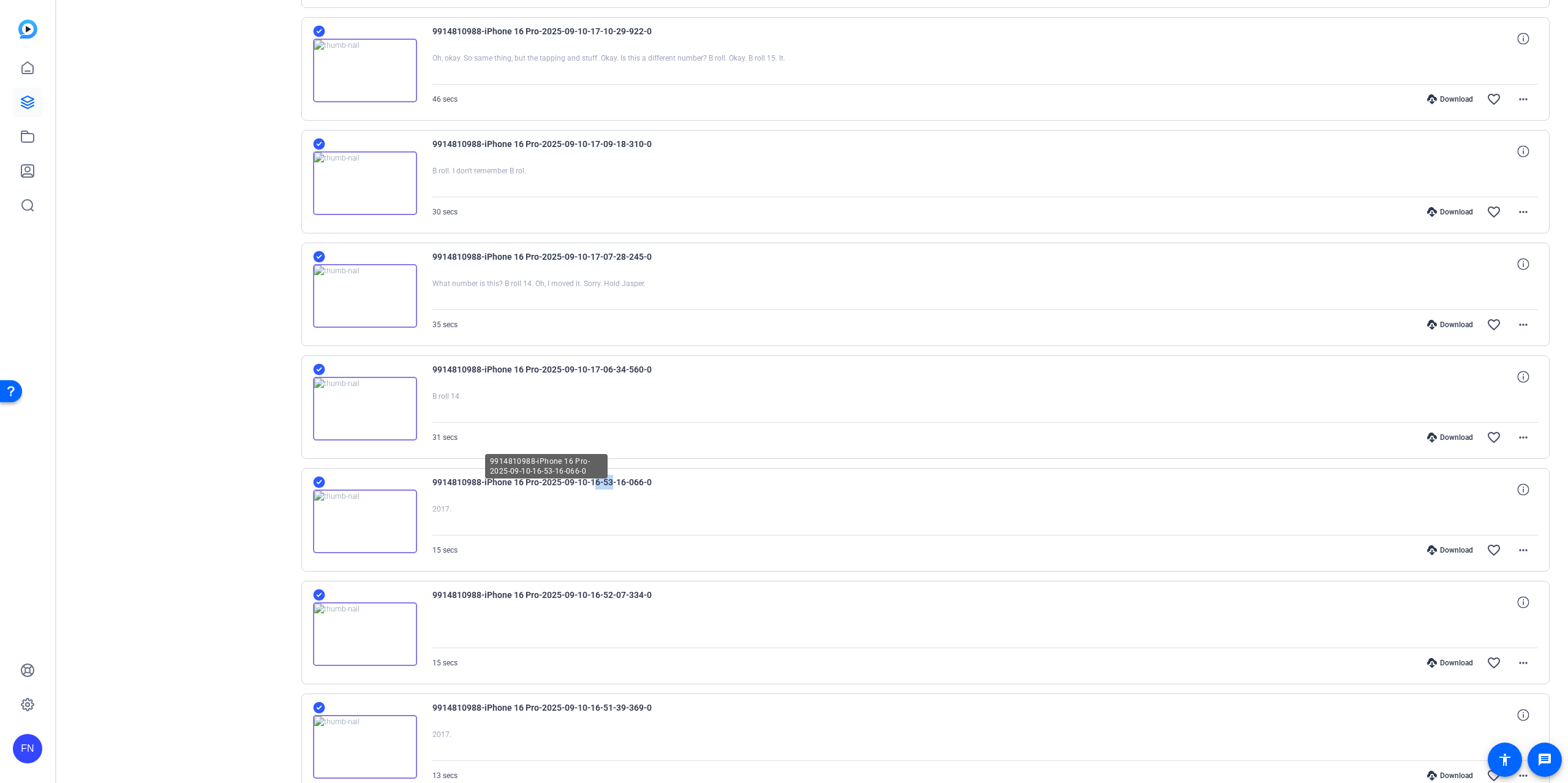
drag, startPoint x: 593, startPoint y: 488, endPoint x: 608, endPoint y: 490, distance: 15.1
click at [608, 490] on span "9914810988-iPhone 16 Pro-2025-09-10-16-53-16-066-0" at bounding box center [545, 489] width 227 height 29
click at [583, 489] on span "9914810988-iPhone 16 Pro-2025-09-10-16-53-16-066-0" at bounding box center [545, 489] width 227 height 29
drag, startPoint x: 591, startPoint y: 492, endPoint x: 630, endPoint y: 492, distance: 39.0
click at [630, 492] on span "9914810988-iPhone 16 Pro-2025-09-10-16-53-16-066-0" at bounding box center [545, 489] width 227 height 29
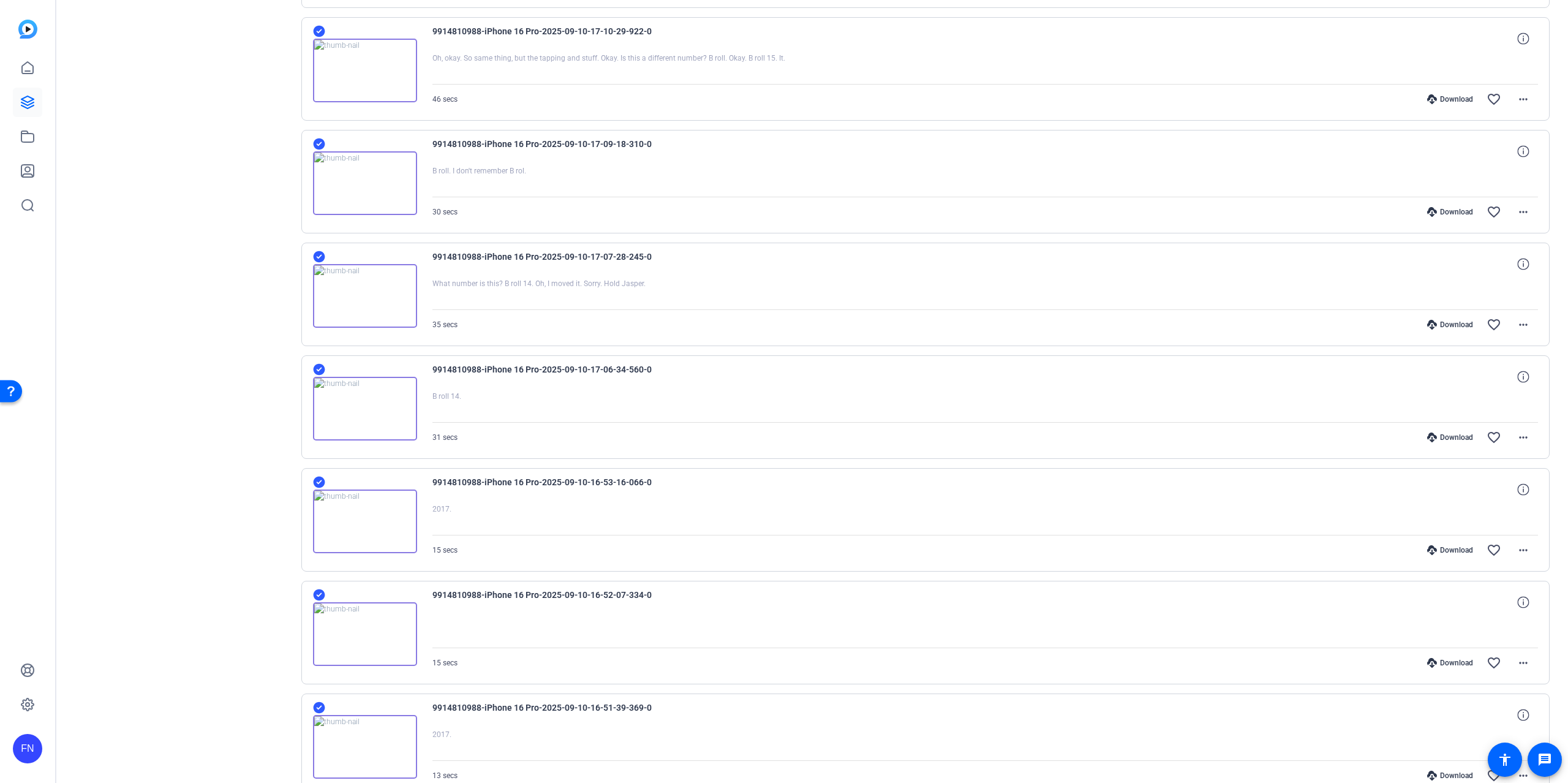
click at [651, 484] on span "9914810988-iPhone 16 Pro-2025-09-10-16-53-16-066-0" at bounding box center [545, 489] width 227 height 29
drag, startPoint x: 658, startPoint y: 486, endPoint x: 599, endPoint y: 495, distance: 59.7
click at [599, 495] on div "9914810988-iPhone 16 Pro-2025-09-10-16-53-16-066-0" at bounding box center [986, 489] width 1106 height 29
click at [579, 517] on div at bounding box center [986, 520] width 1106 height 31
drag, startPoint x: 658, startPoint y: 374, endPoint x: 564, endPoint y: 368, distance: 94.2
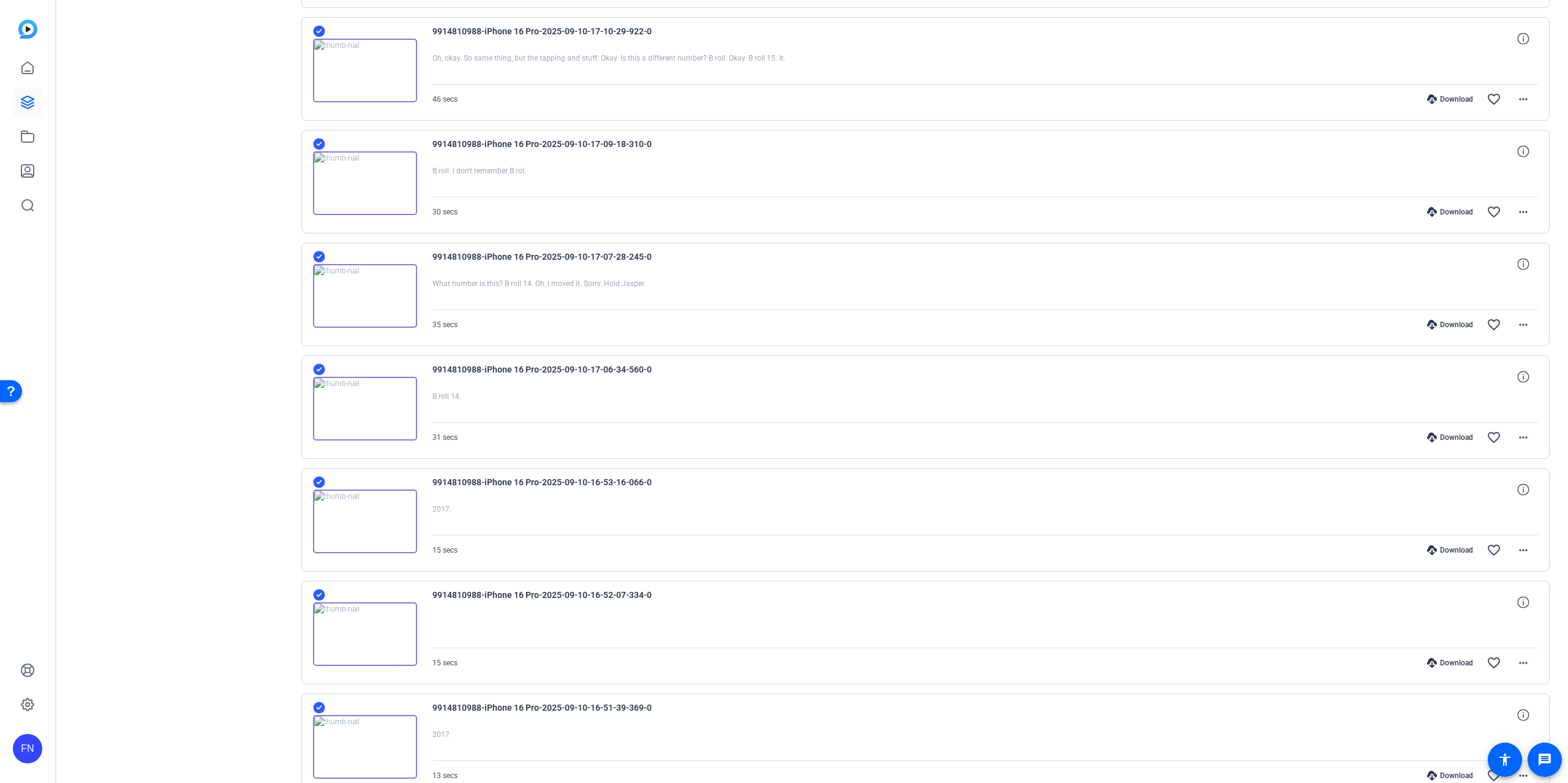
click at [563, 370] on div "9914810988-iPhone 16 Pro-2025-09-10-17-06-34-560-0" at bounding box center [986, 376] width 1106 height 29
click at [677, 380] on div "9914810988-iPhone 16 Pro-2025-09-10-17-06-34-560-0" at bounding box center [986, 376] width 1106 height 29
drag, startPoint x: 697, startPoint y: 380, endPoint x: 412, endPoint y: 380, distance: 285.0
click at [407, 371] on div "9914810988-iPhone 16 Pro-2025-09-10-17-06-34-560-0 B roll 14. 31 secs Download …" at bounding box center [926, 407] width 1249 height 103
click at [604, 373] on span "9914810988-iPhone 16 Pro-2025-09-10-17-06-34-560-0" at bounding box center [545, 376] width 227 height 29
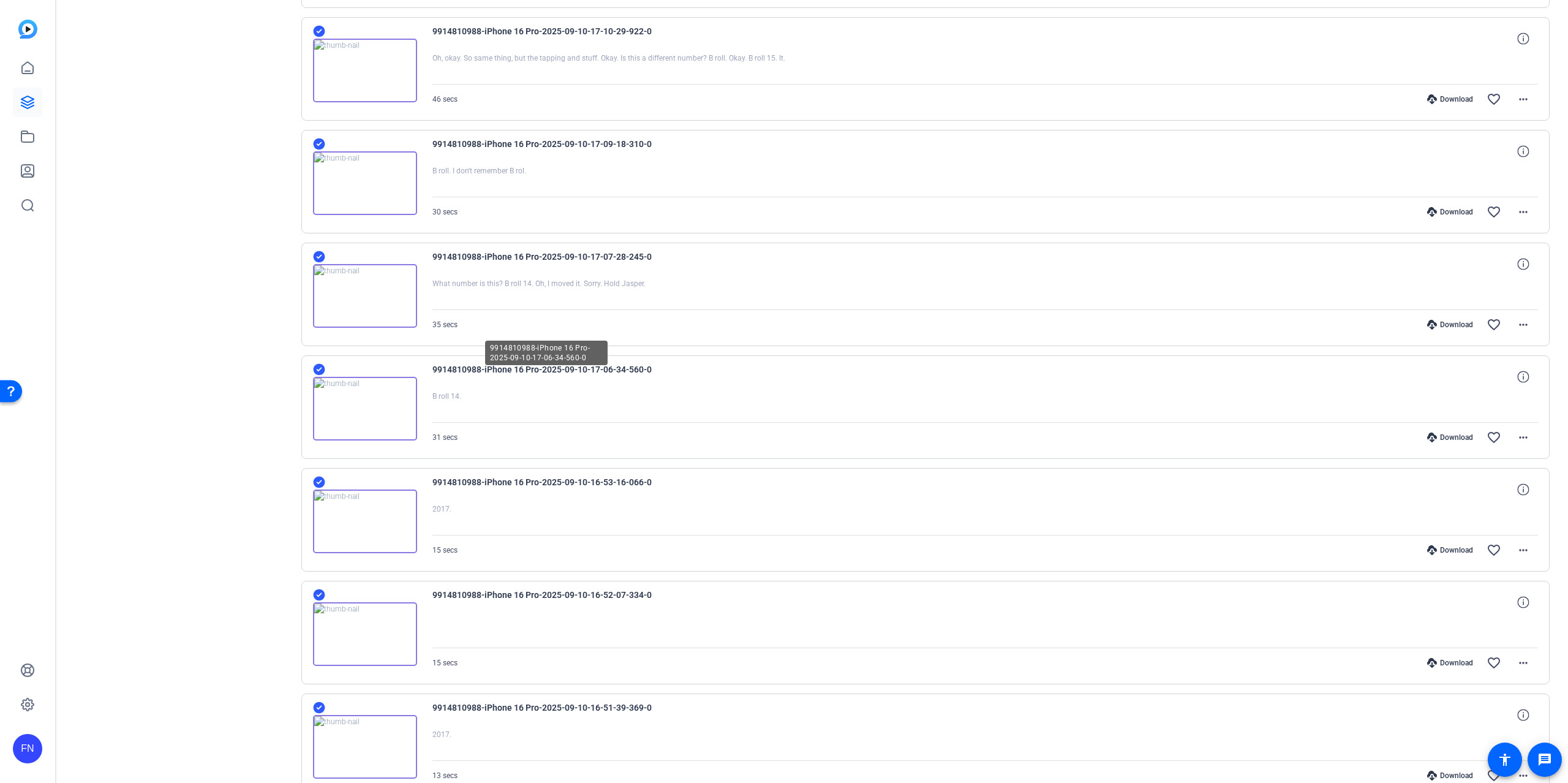
click at [609, 375] on span "9914810988-iPhone 16 Pro-2025-09-10-17-06-34-560-0" at bounding box center [545, 376] width 227 height 29
click at [739, 415] on div at bounding box center [986, 407] width 1106 height 31
drag, startPoint x: 610, startPoint y: 376, endPoint x: 702, endPoint y: 371, distance: 92.1
click at [552, 371] on div "9914810988-iPhone 16 Pro-2025-09-10-17-06-34-560-0" at bounding box center [986, 376] width 1106 height 29
click at [656, 439] on div "31 secs Download favorite_border more_horiz" at bounding box center [986, 437] width 1106 height 29
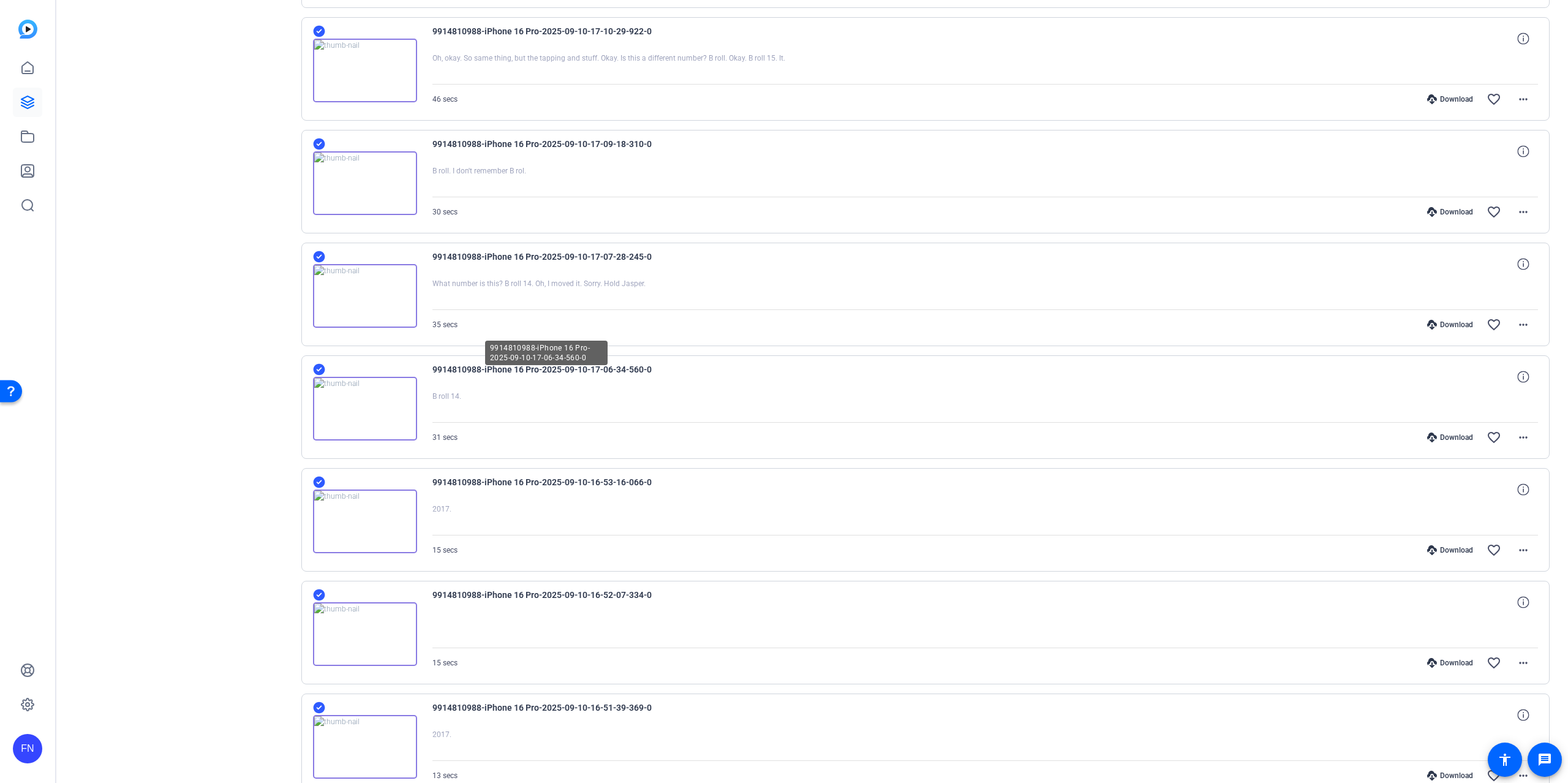
drag, startPoint x: 545, startPoint y: 373, endPoint x: 724, endPoint y: 381, distance: 179.2
click at [725, 380] on div "9914810988-iPhone 16 Pro-2025-09-10-17-06-34-560-0" at bounding box center [986, 376] width 1106 height 29
click at [591, 373] on span "9914810988-iPhone 16 Pro-2025-09-10-17-06-34-560-0" at bounding box center [545, 376] width 227 height 29
drag, startPoint x: 593, startPoint y: 380, endPoint x: 647, endPoint y: 380, distance: 54.0
click at [647, 380] on span "9914810988-iPhone 16 Pro-2025-09-10-17-06-34-560-0" at bounding box center [545, 376] width 227 height 29
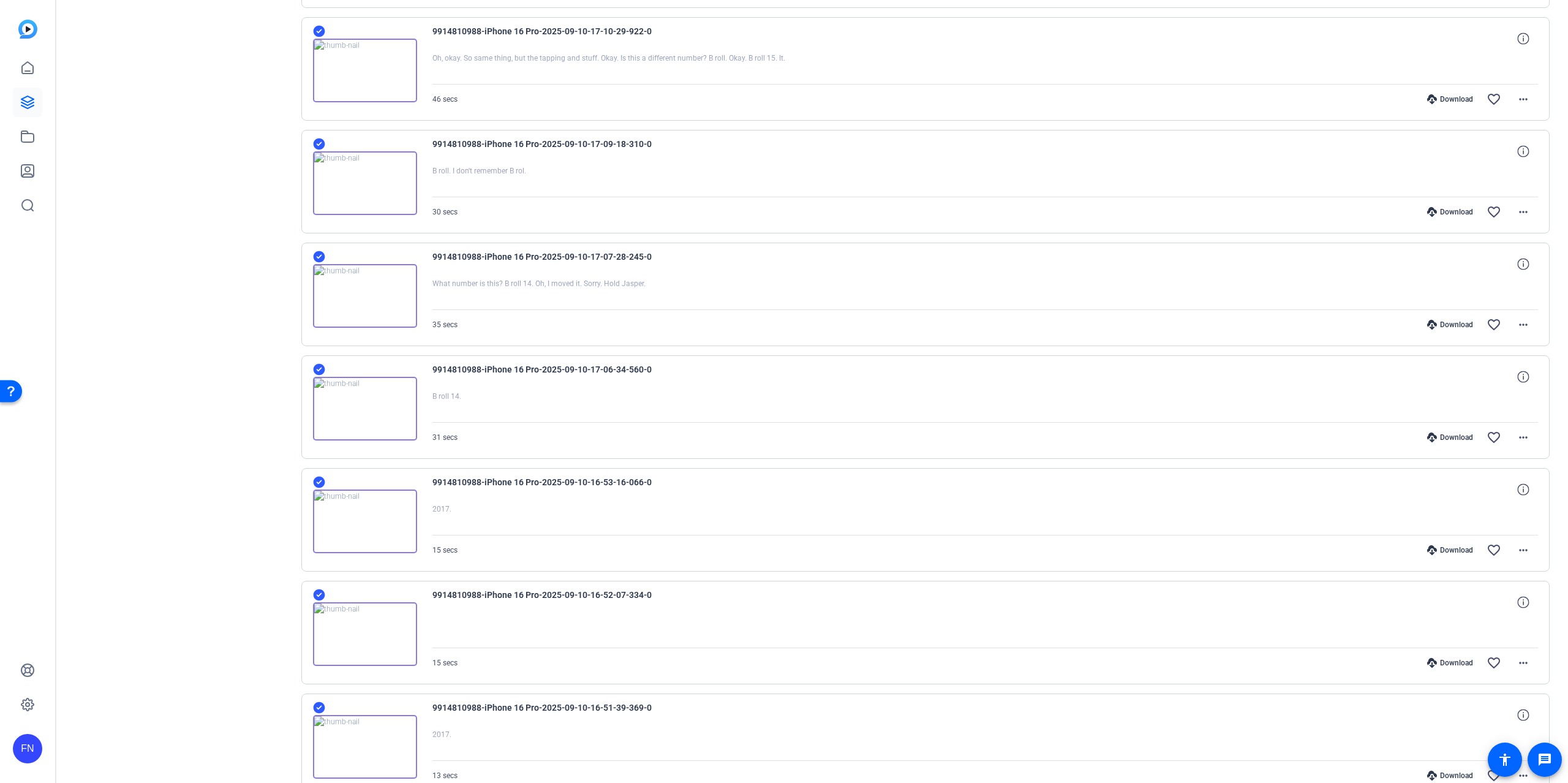
click at [694, 415] on div at bounding box center [986, 407] width 1106 height 31
drag, startPoint x: 692, startPoint y: 383, endPoint x: 576, endPoint y: 386, distance: 116.0
click at [576, 386] on div "9914810988-iPhone 16 Pro-2025-09-10-17-06-34-560-0" at bounding box center [986, 376] width 1106 height 29
click at [688, 422] on div at bounding box center [986, 407] width 1106 height 31
click at [708, 420] on div at bounding box center [986, 407] width 1106 height 31
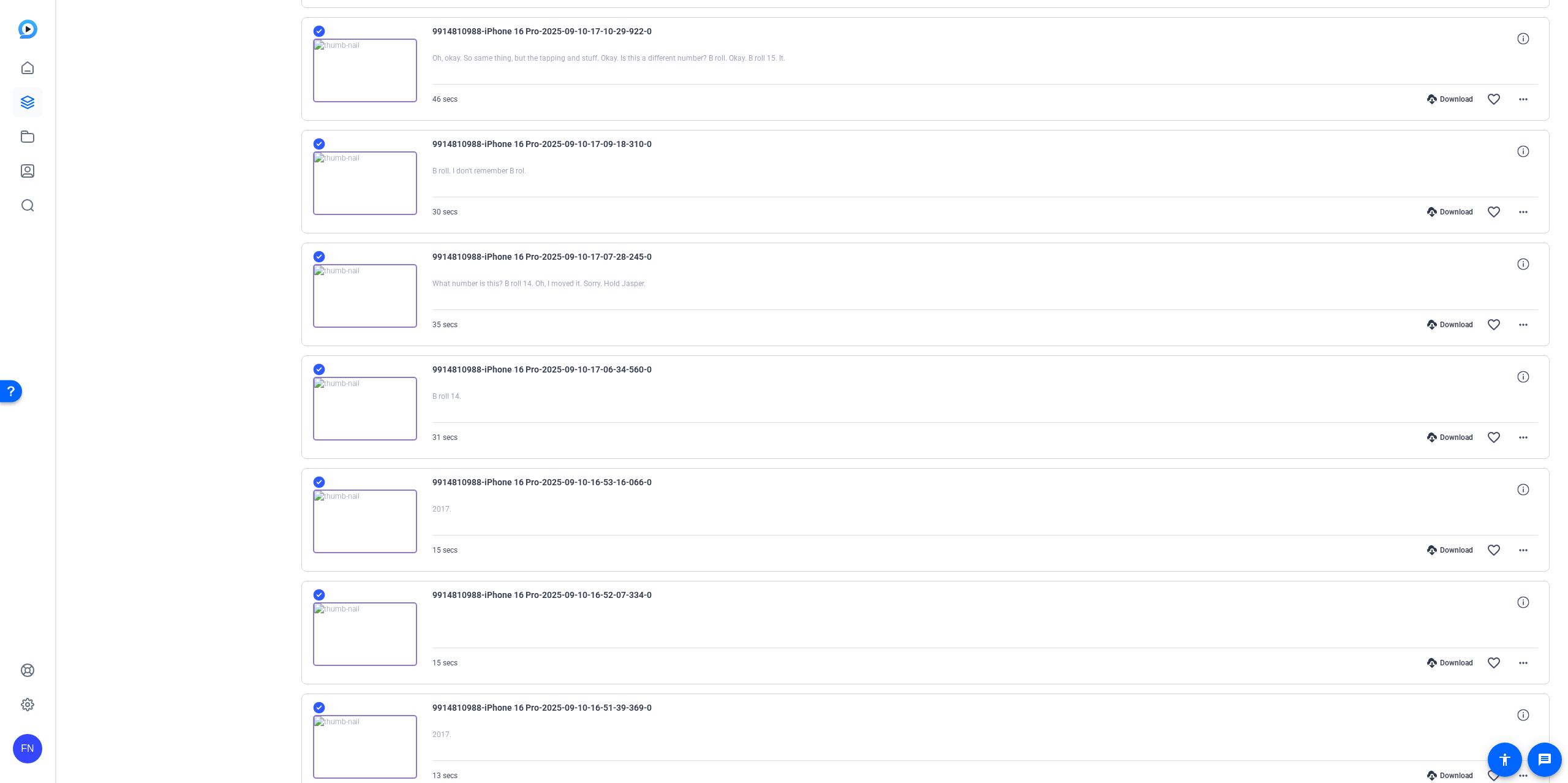
drag, startPoint x: 674, startPoint y: 387, endPoint x: 548, endPoint y: 375, distance: 126.6
click at [548, 373] on div "9914810988-iPhone 16 Pro-2025-09-10-17-06-34-560-0" at bounding box center [986, 376] width 1106 height 29
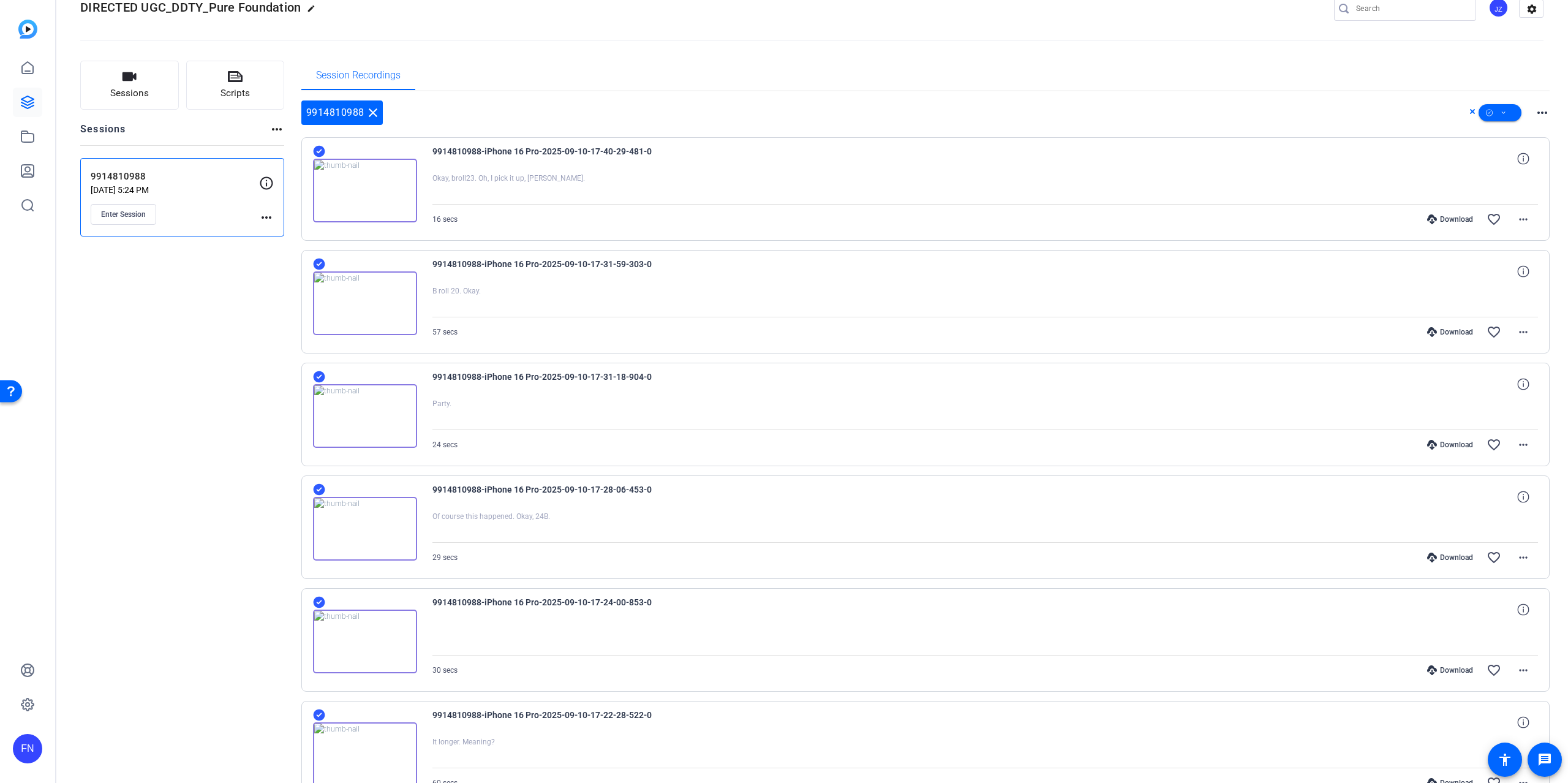
scroll to position [0, 0]
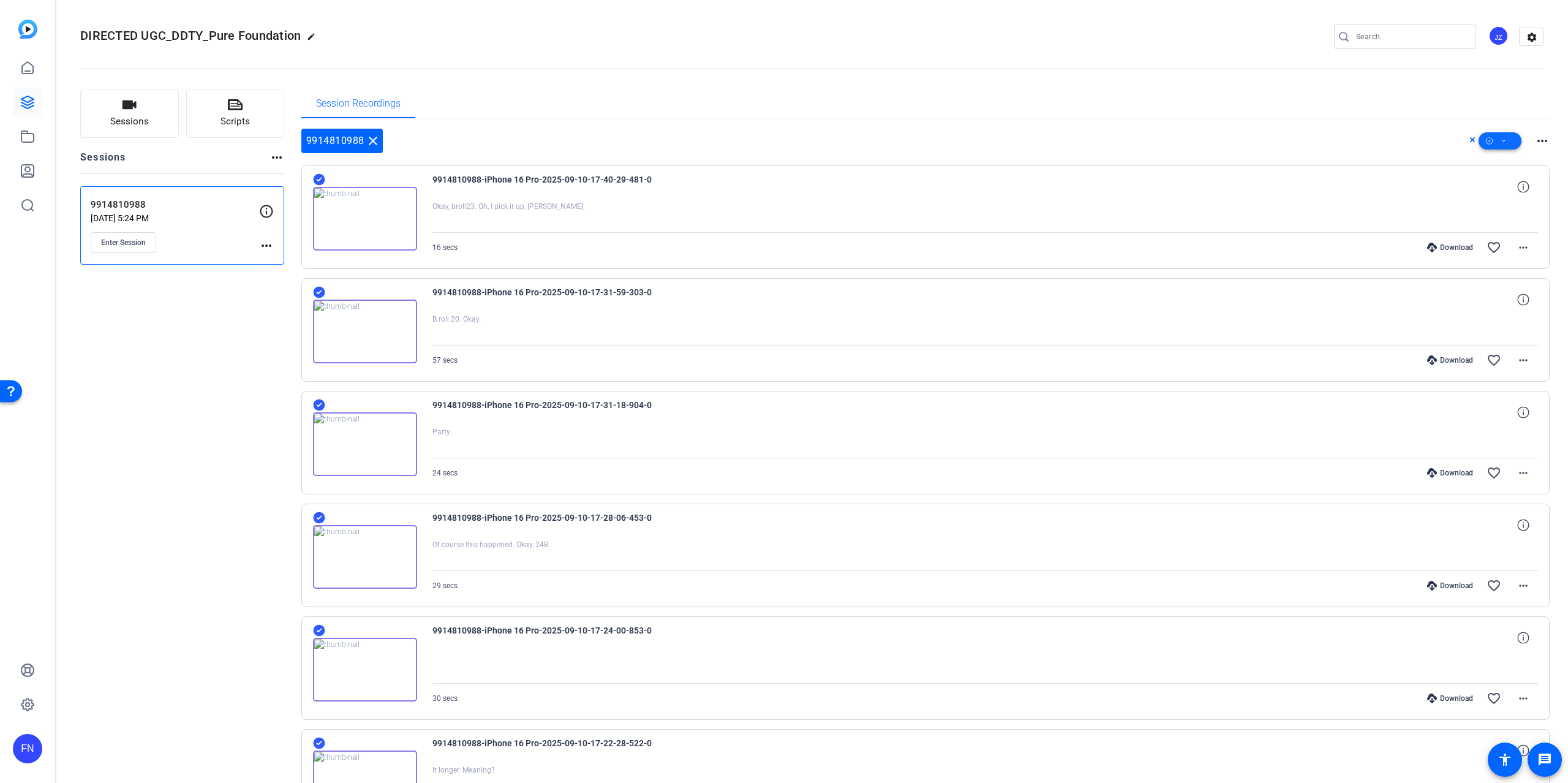
click at [939, 138] on icon at bounding box center [1503, 141] width 6 height 15
click at [939, 142] on div at bounding box center [784, 392] width 1568 height 783
